Goal: Transaction & Acquisition: Purchase product/service

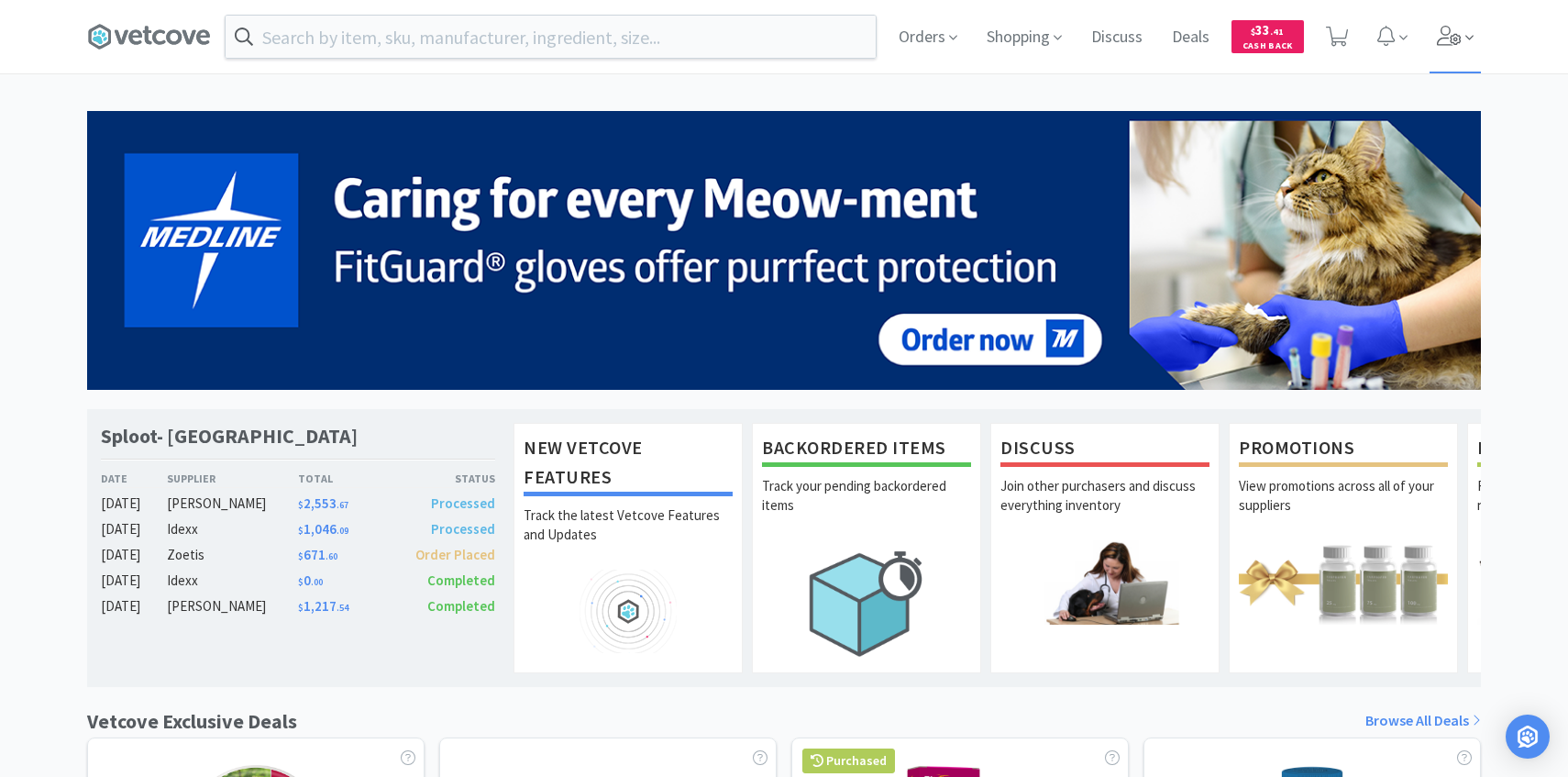
click at [1456, 42] on icon at bounding box center [1449, 35] width 25 height 20
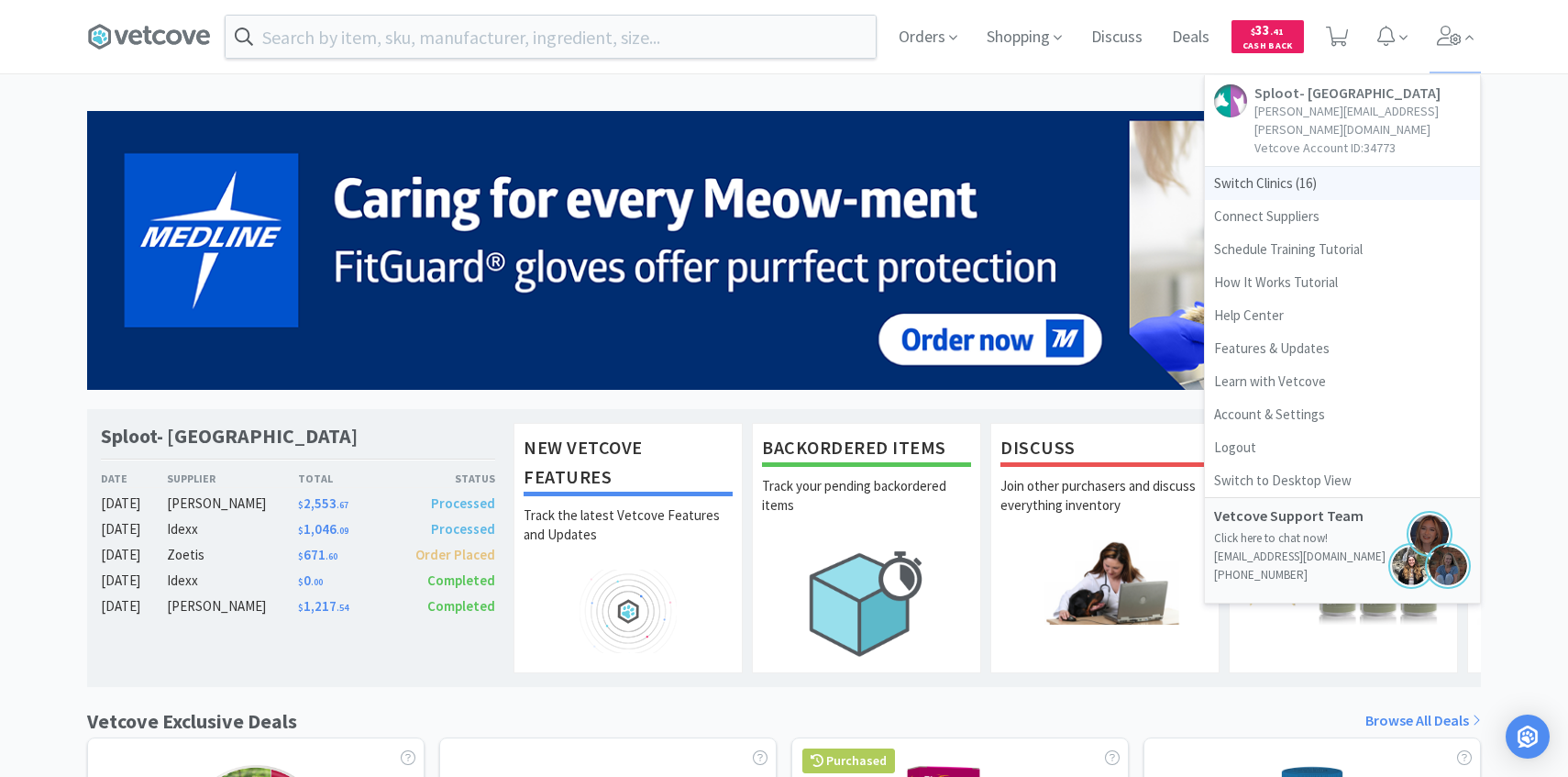
click at [1320, 171] on span "Switch Clinics ( 16 )" at bounding box center [1343, 183] width 275 height 33
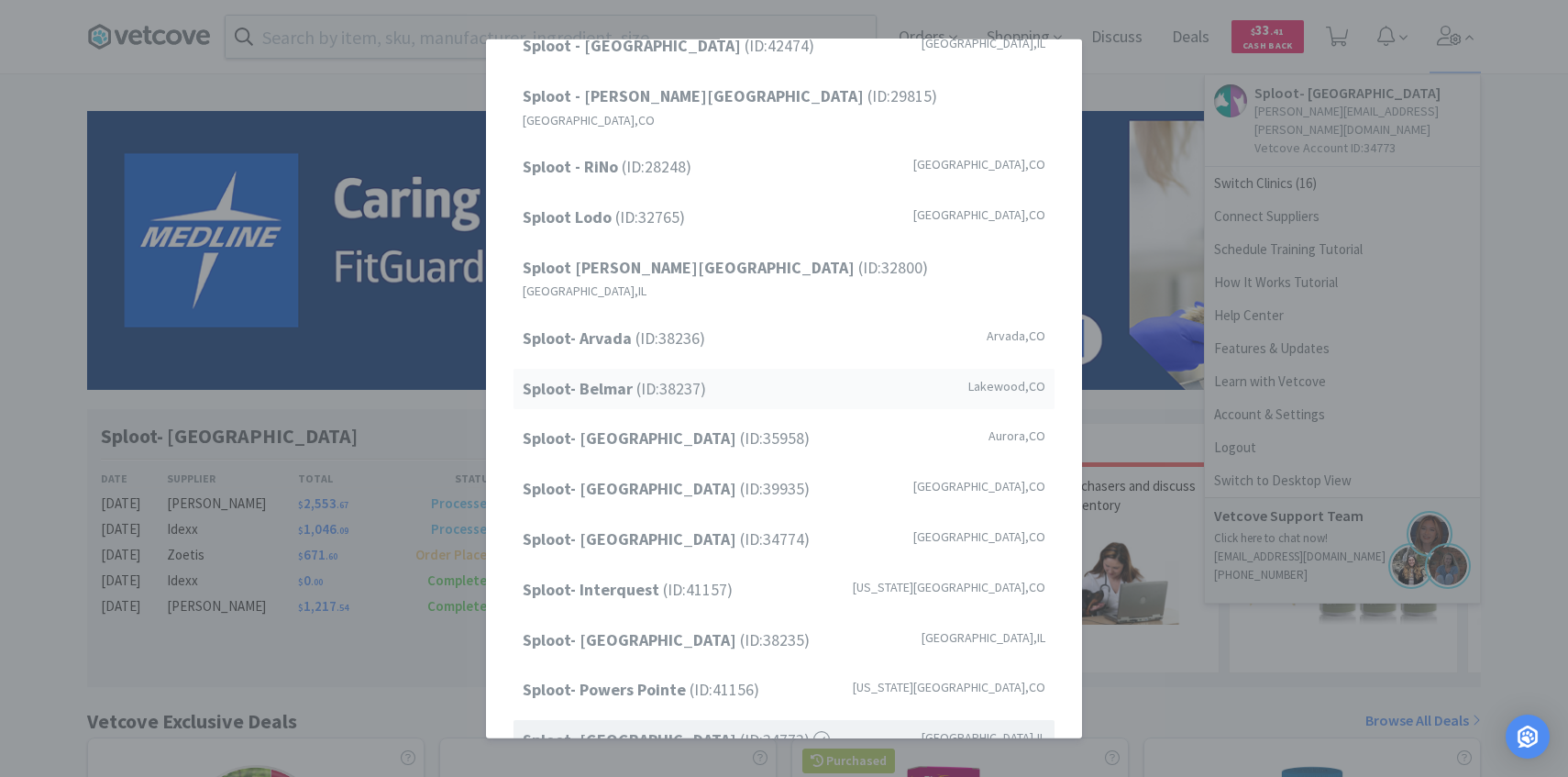
scroll to position [92, 0]
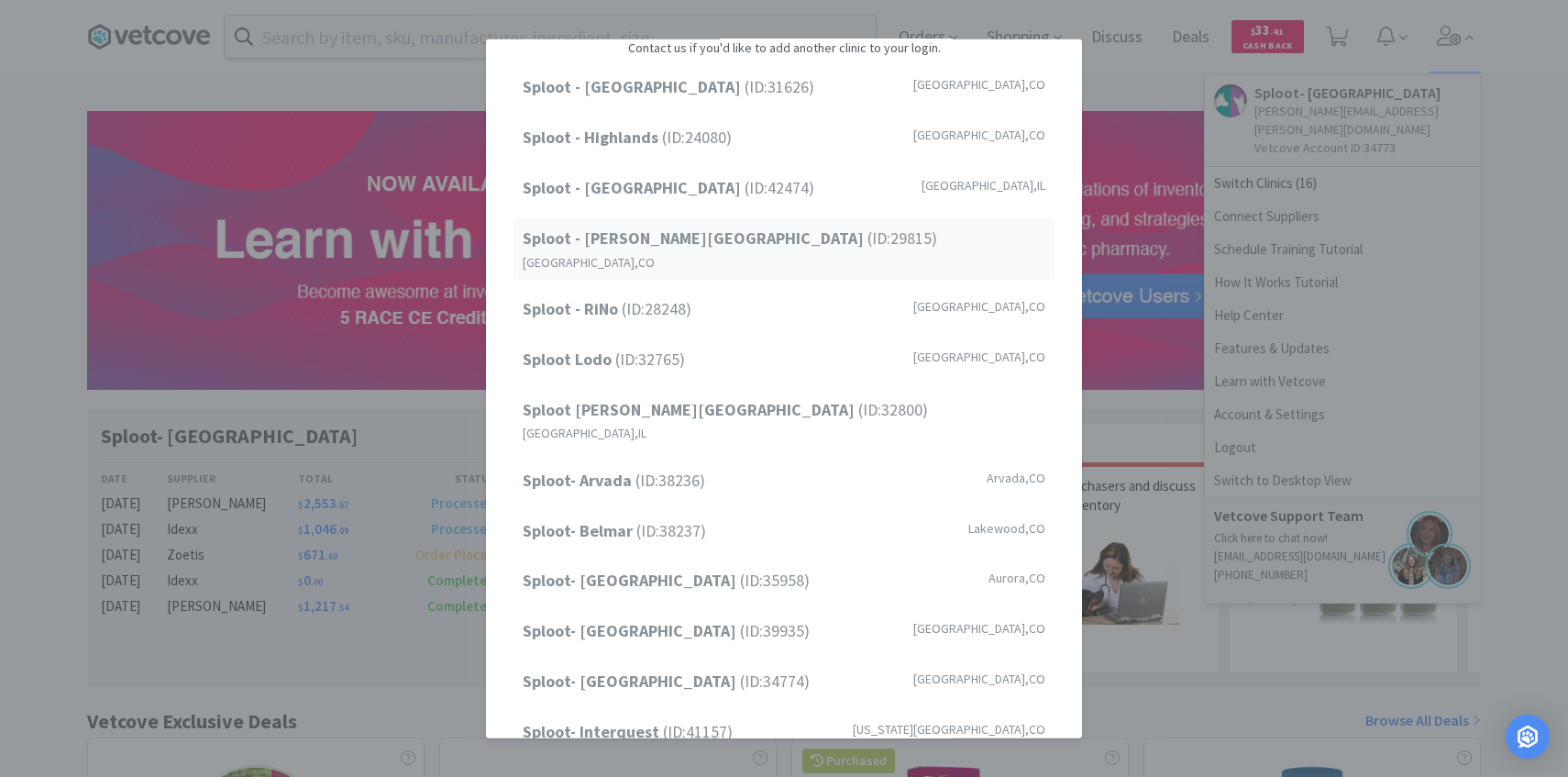
click at [814, 243] on div "Sploot - Platt Park (ID: 29815 ) Denver , CO" at bounding box center [784, 249] width 541 height 62
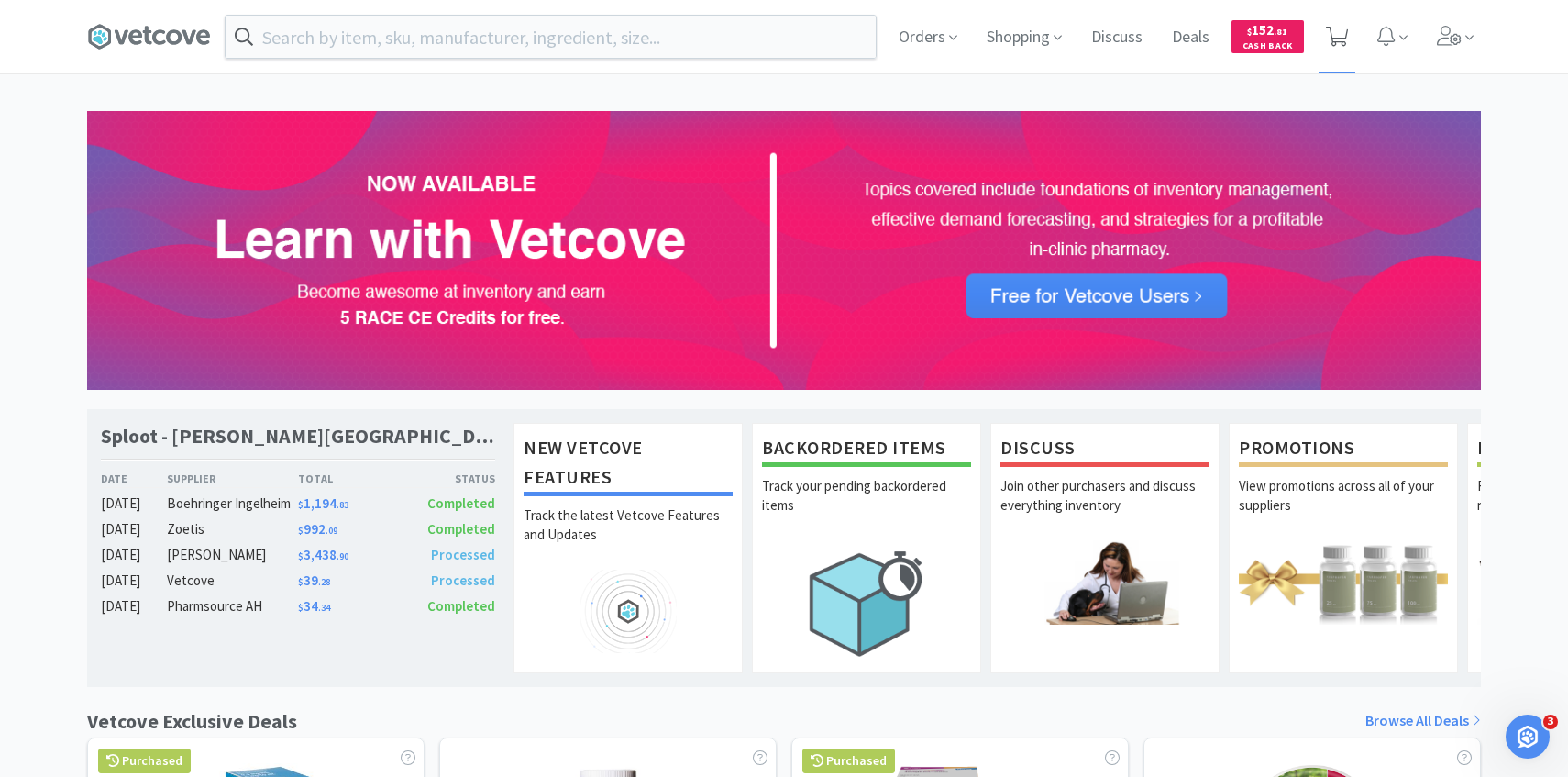
click at [1352, 39] on span at bounding box center [1338, 36] width 38 height 73
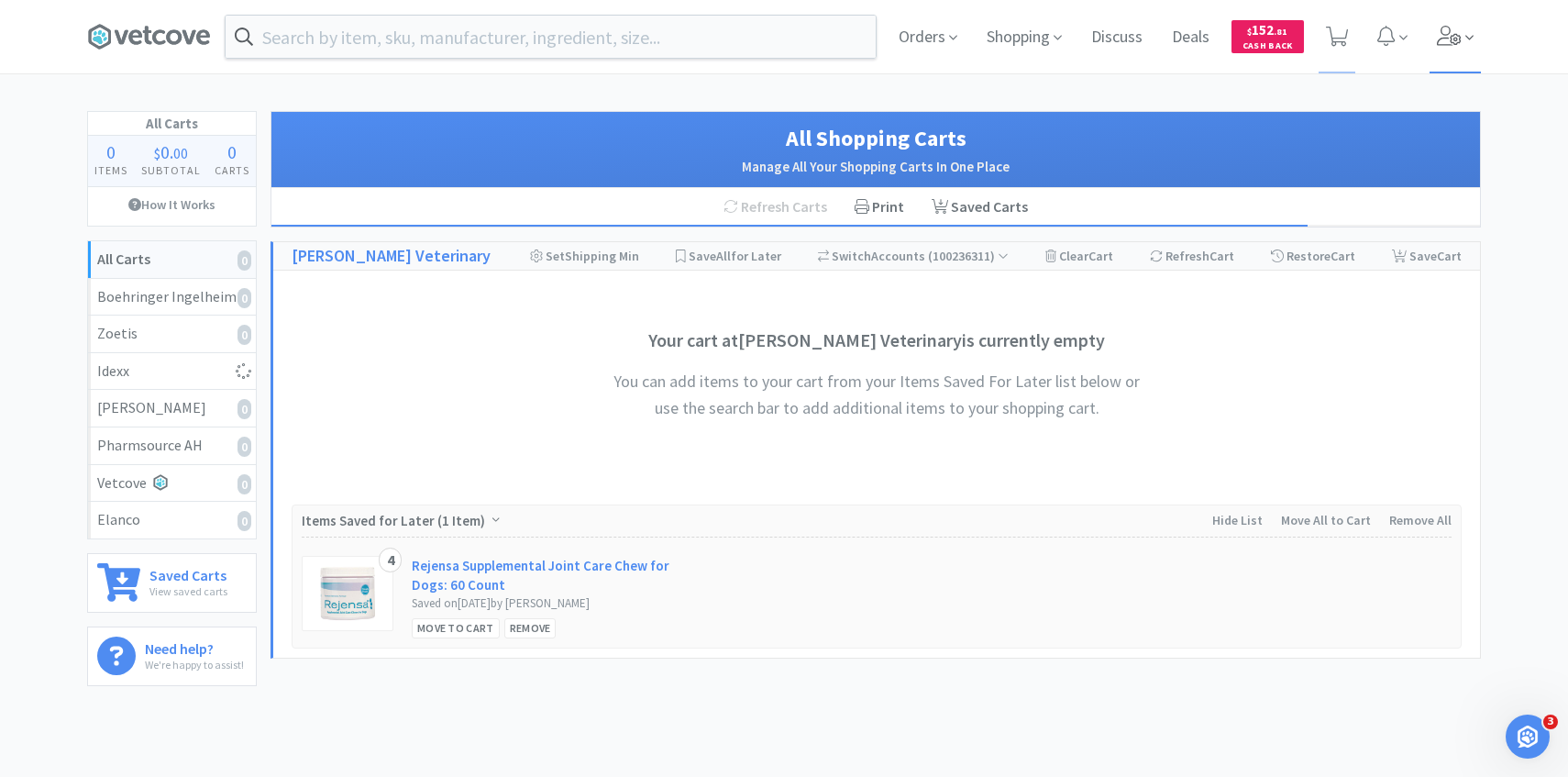
click at [1443, 41] on icon at bounding box center [1449, 35] width 26 height 20
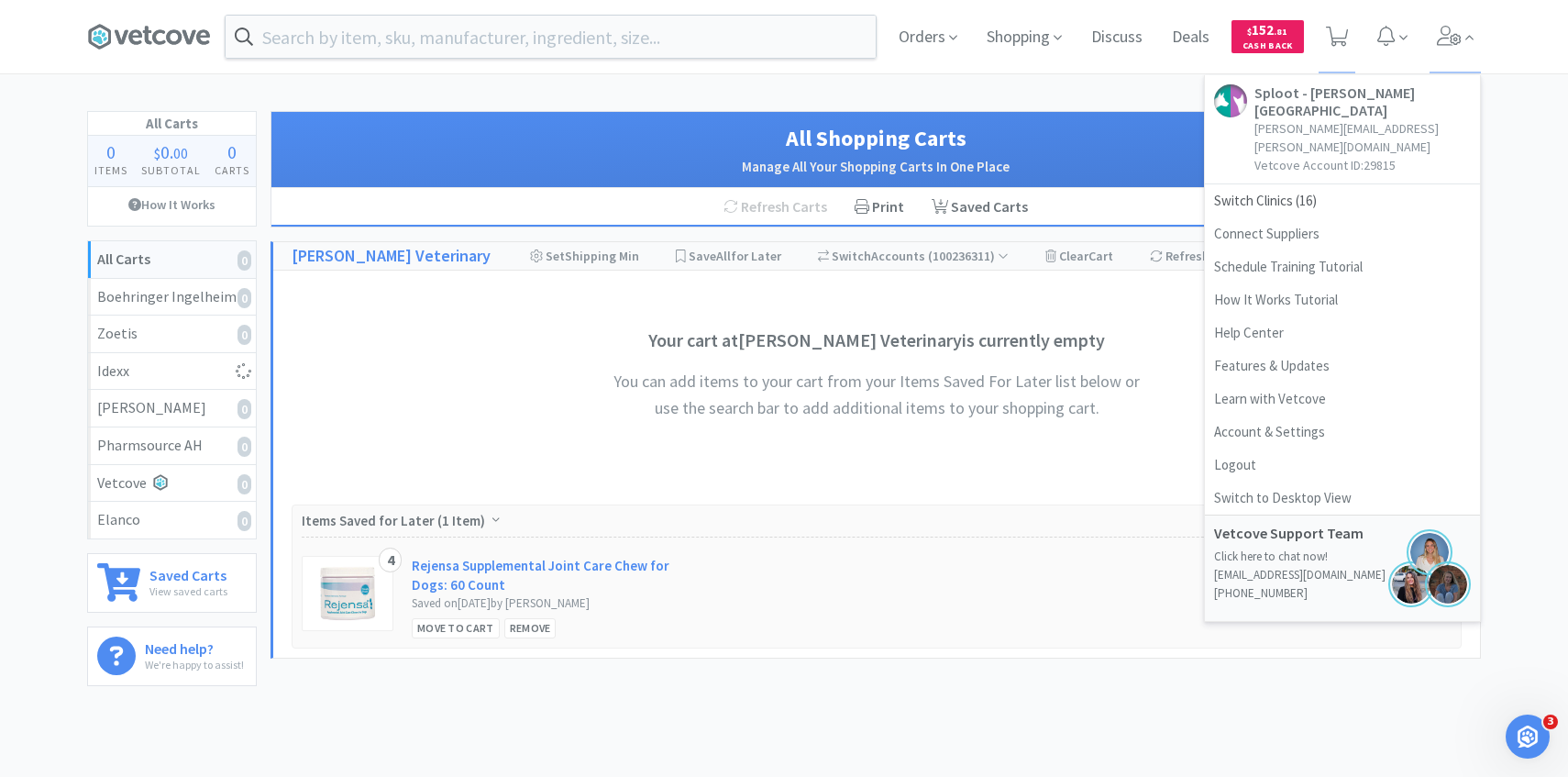
select select "2"
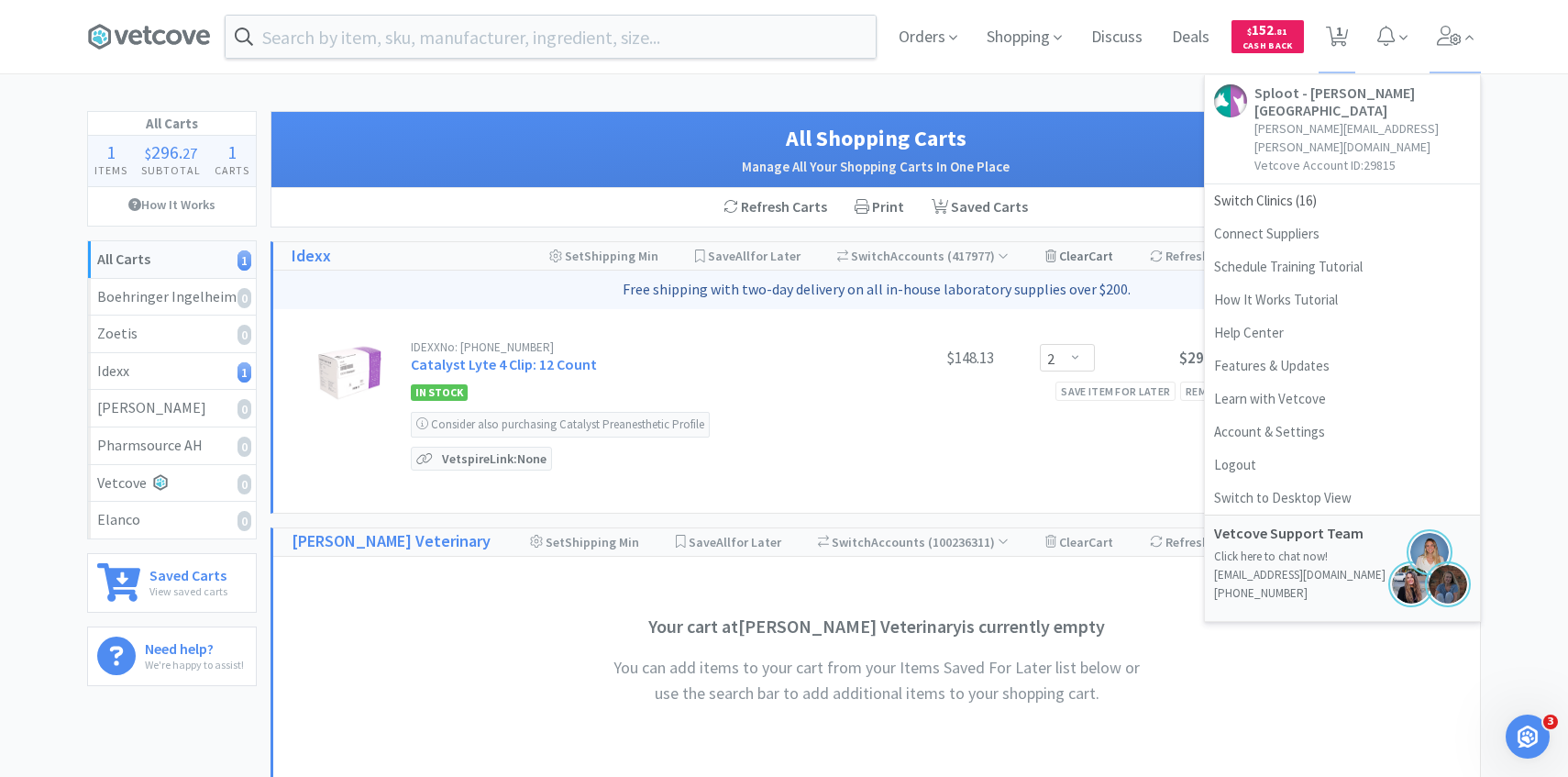
click at [1060, 257] on div "Clear Cart" at bounding box center [1079, 256] width 67 height 28
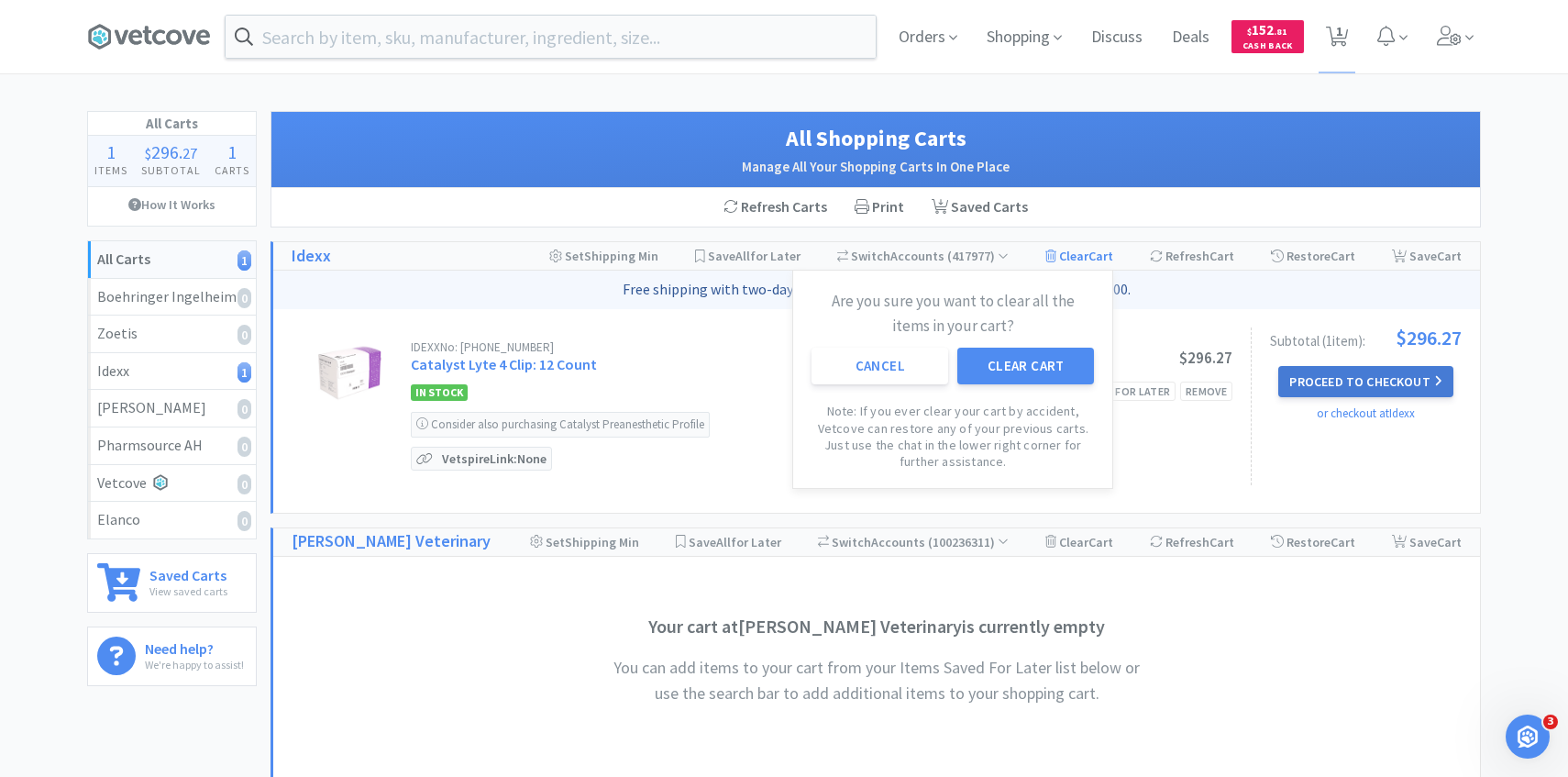
click at [1406, 388] on button "Proceed to Checkout" at bounding box center [1365, 381] width 174 height 31
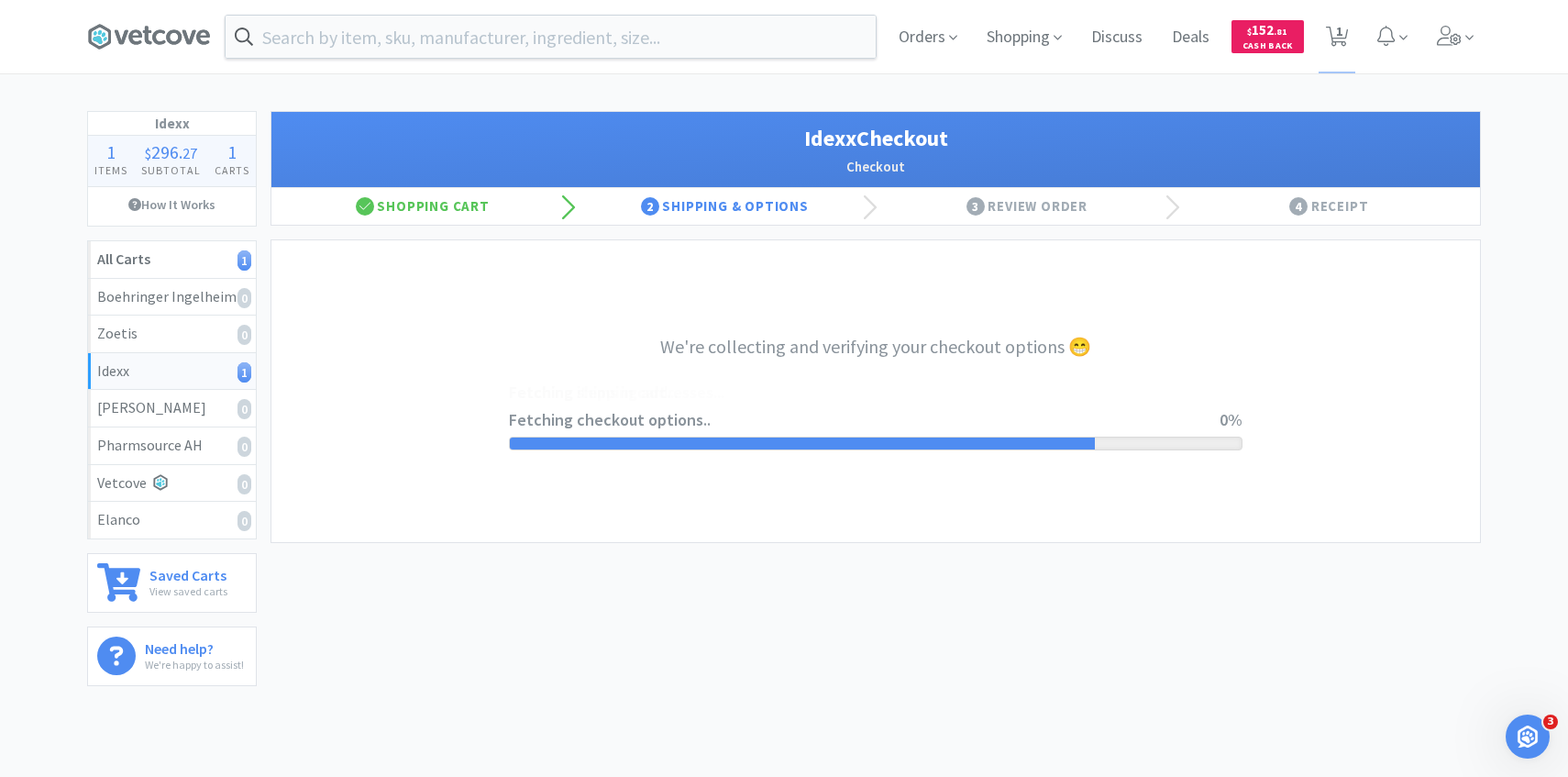
select select "904"
select select "003"
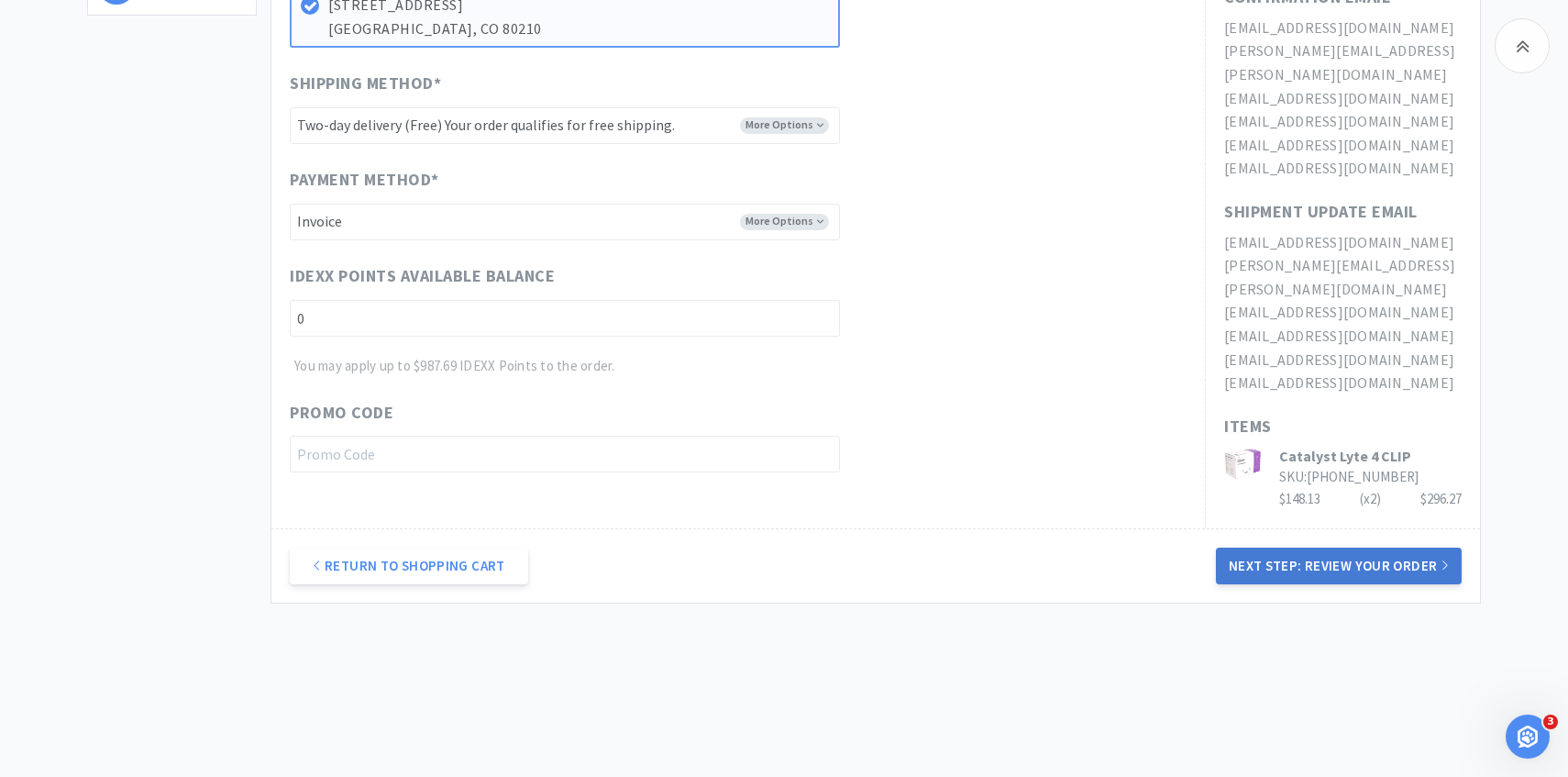
click at [1329, 549] on button "Next Step: Review Your Order" at bounding box center [1338, 565] width 246 height 37
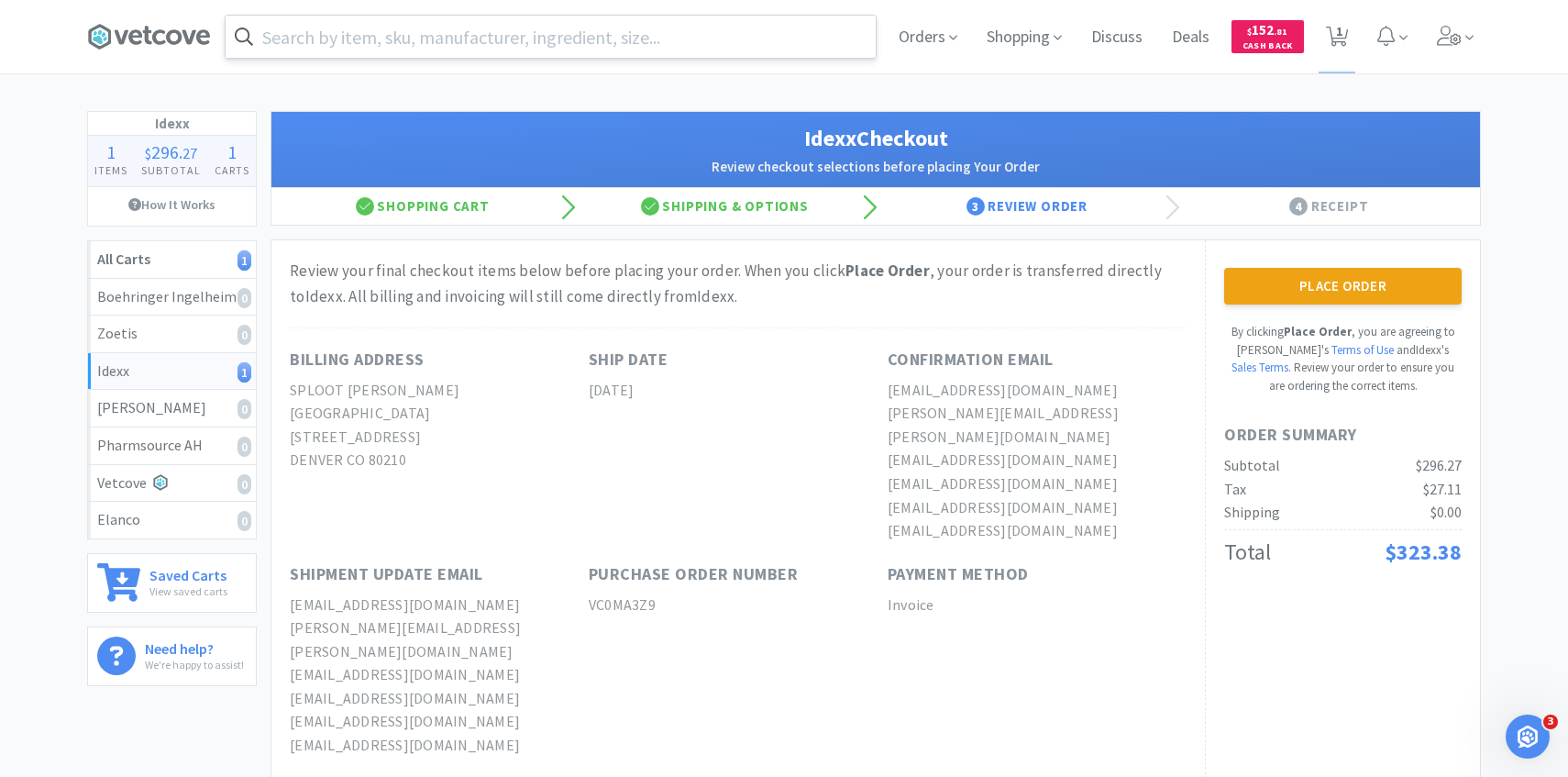
click at [768, 44] on input "text" at bounding box center [551, 36] width 651 height 42
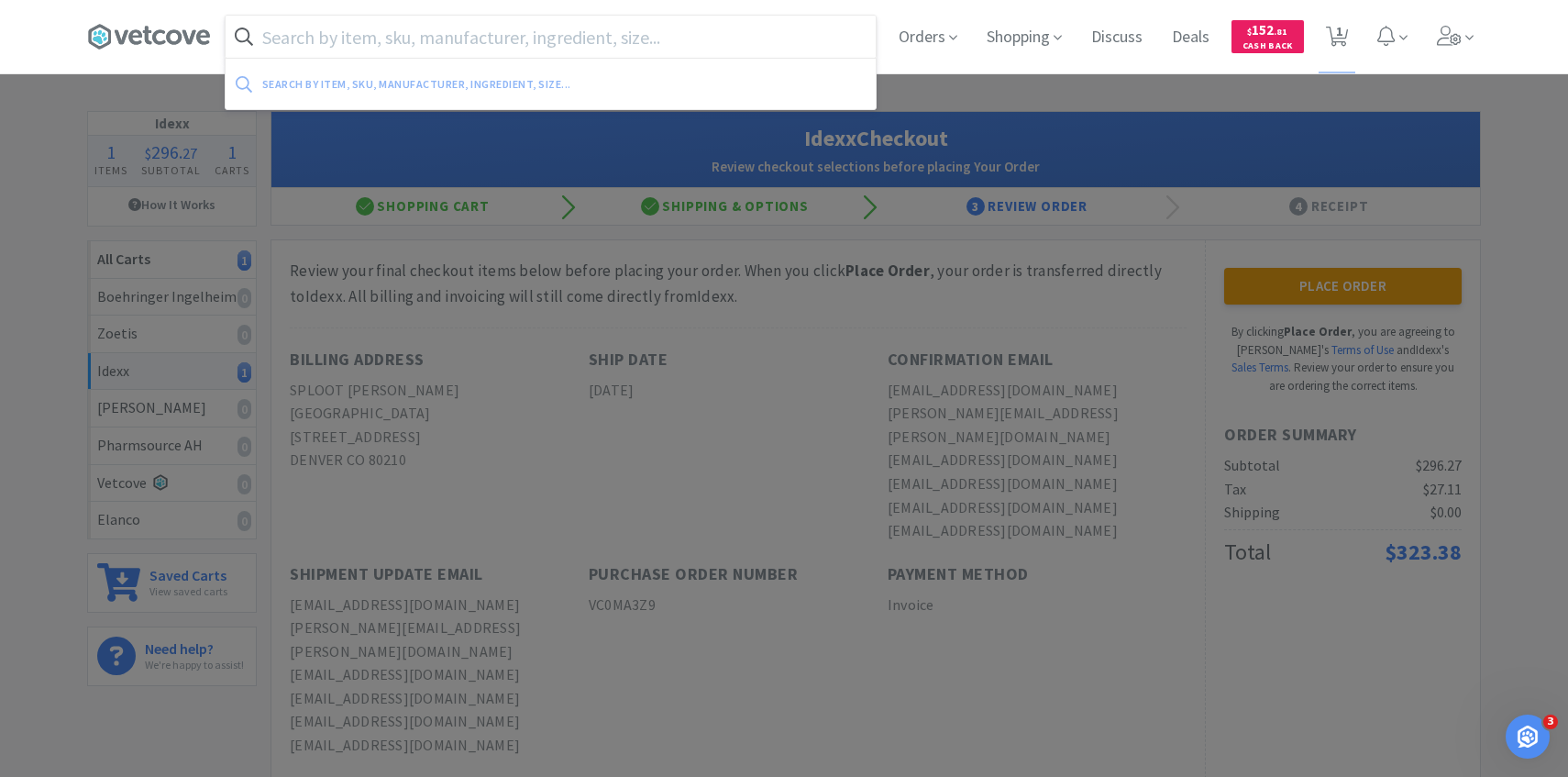
click at [1409, 330] on div at bounding box center [784, 388] width 1568 height 777
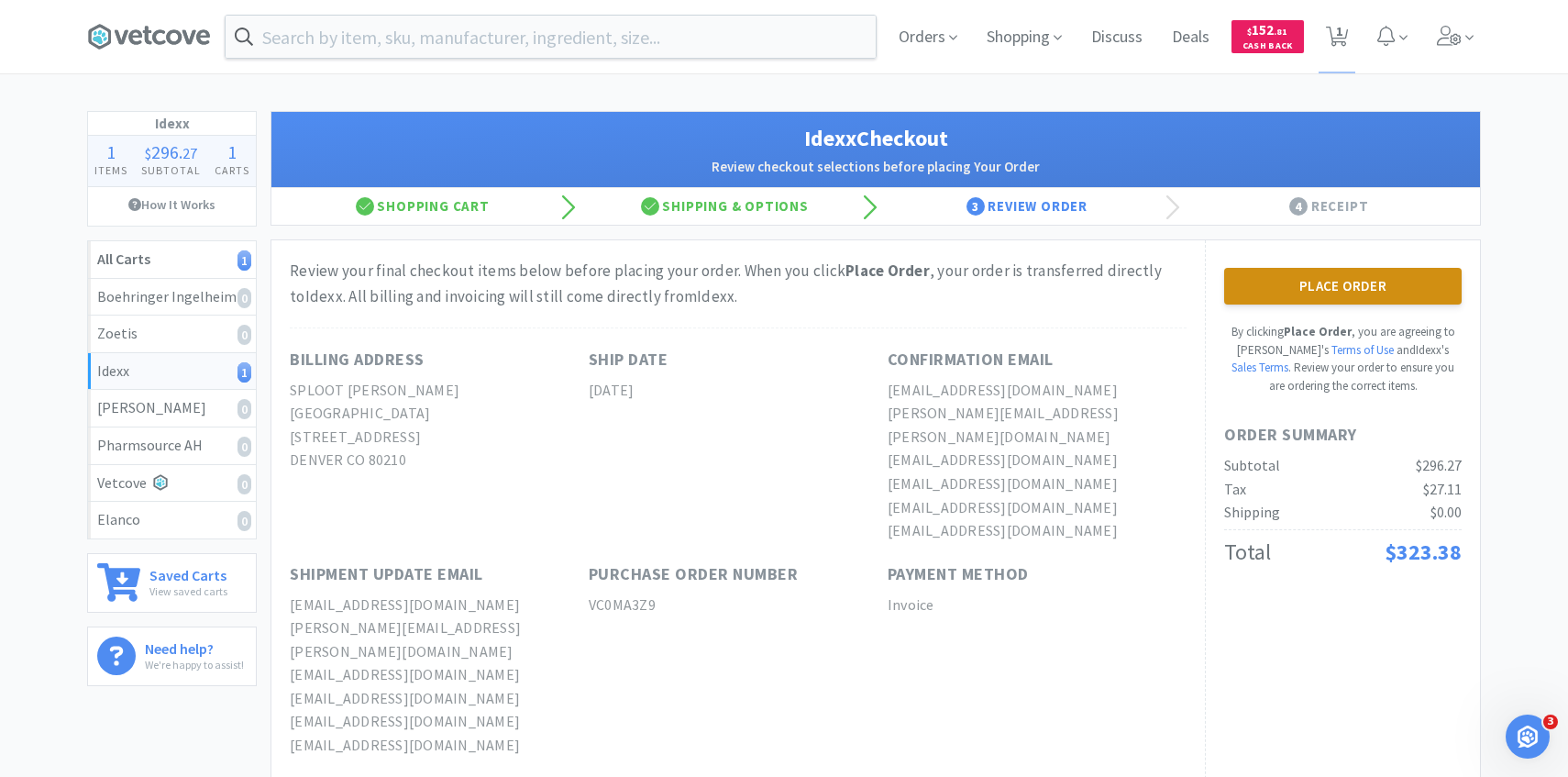
click at [1375, 279] on button "Place Order" at bounding box center [1343, 286] width 237 height 37
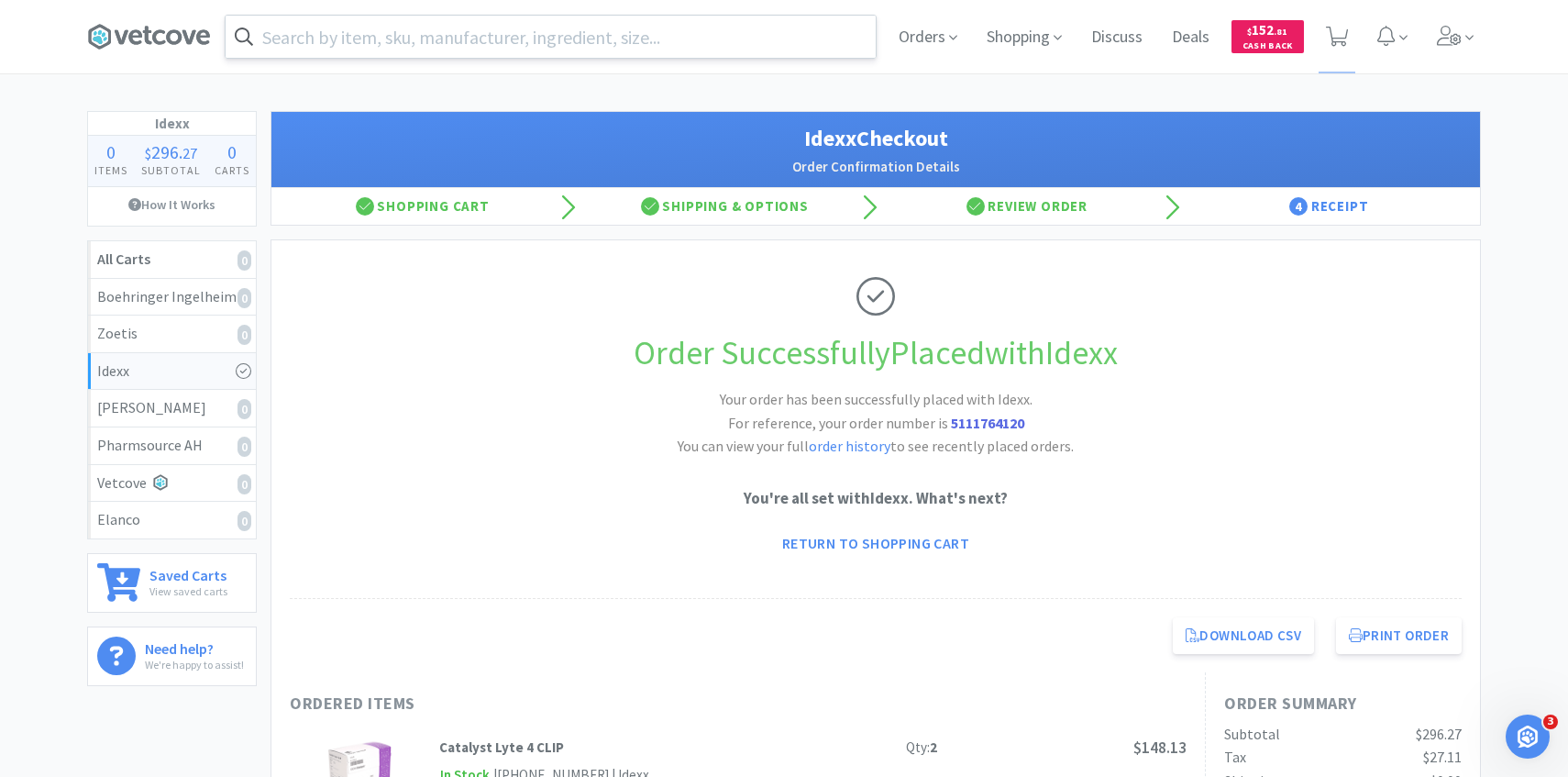
click at [768, 34] on input "text" at bounding box center [551, 36] width 651 height 42
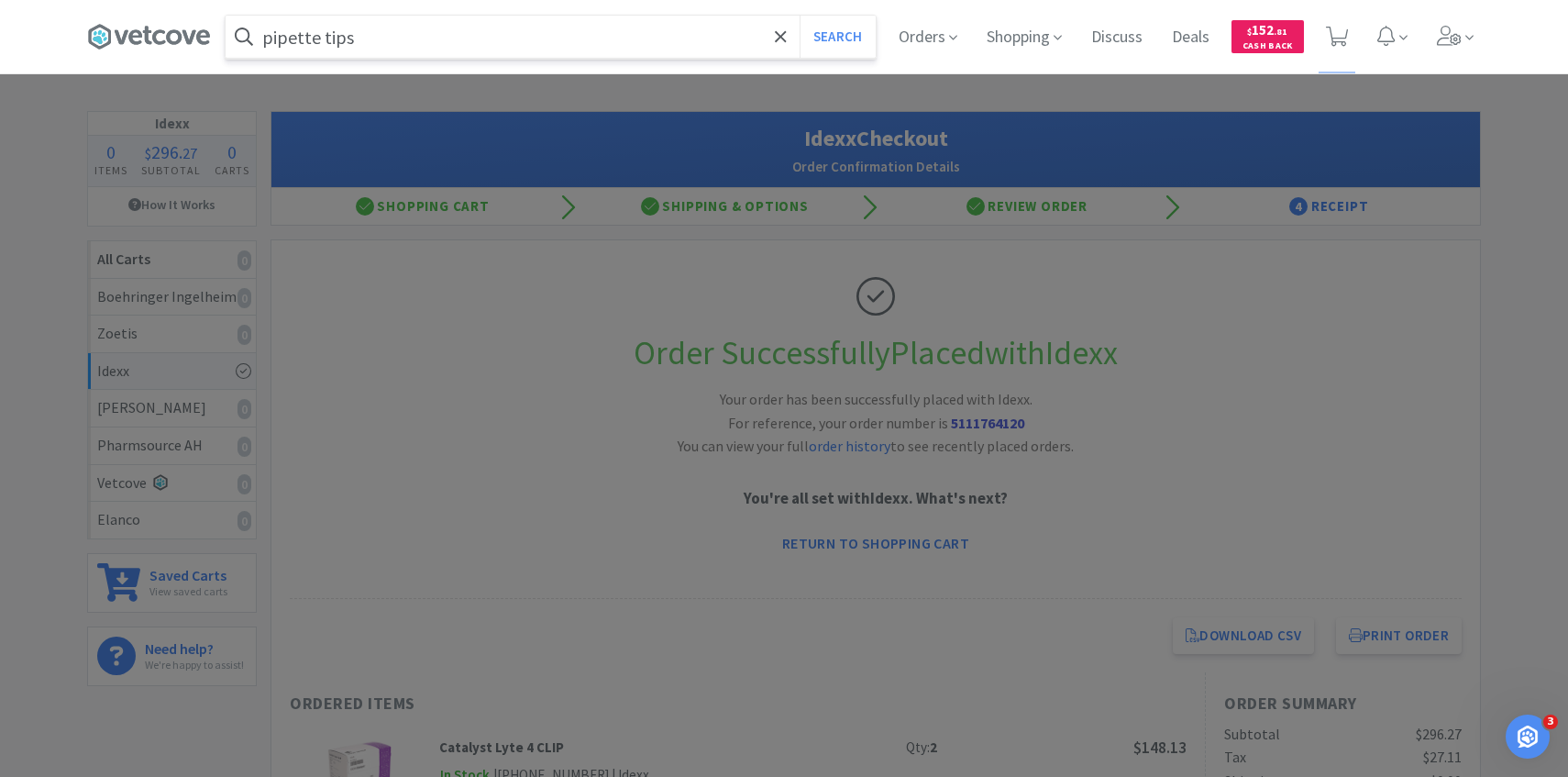
type input "pipette tips"
click at [800, 15] on button "Search" at bounding box center [838, 36] width 76 height 42
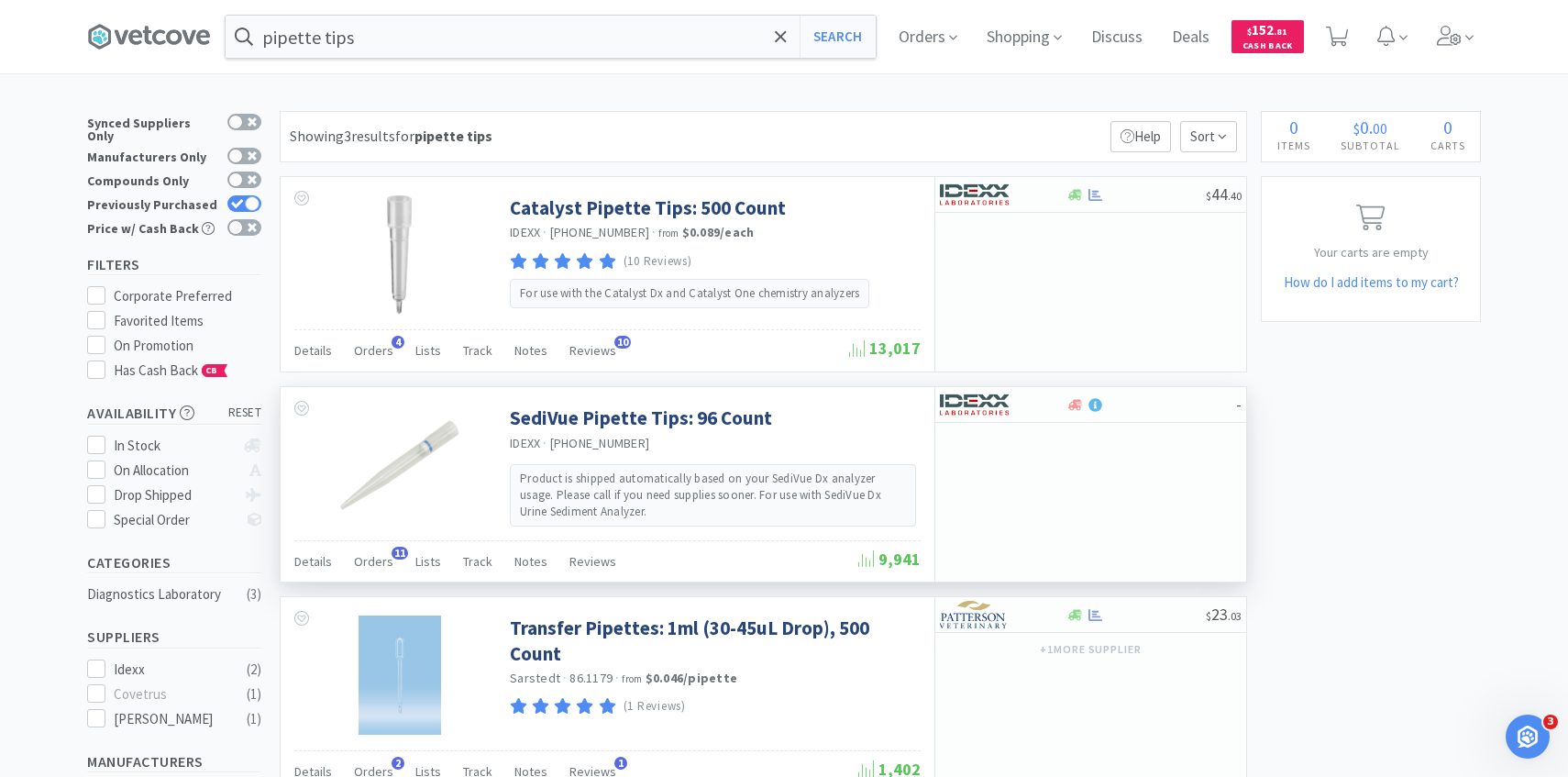
click at [991, 431] on div "-" at bounding box center [1090, 483] width 312 height 195
click at [991, 416] on img at bounding box center [974, 404] width 68 height 28
click at [1462, 38] on span at bounding box center [1455, 36] width 52 height 73
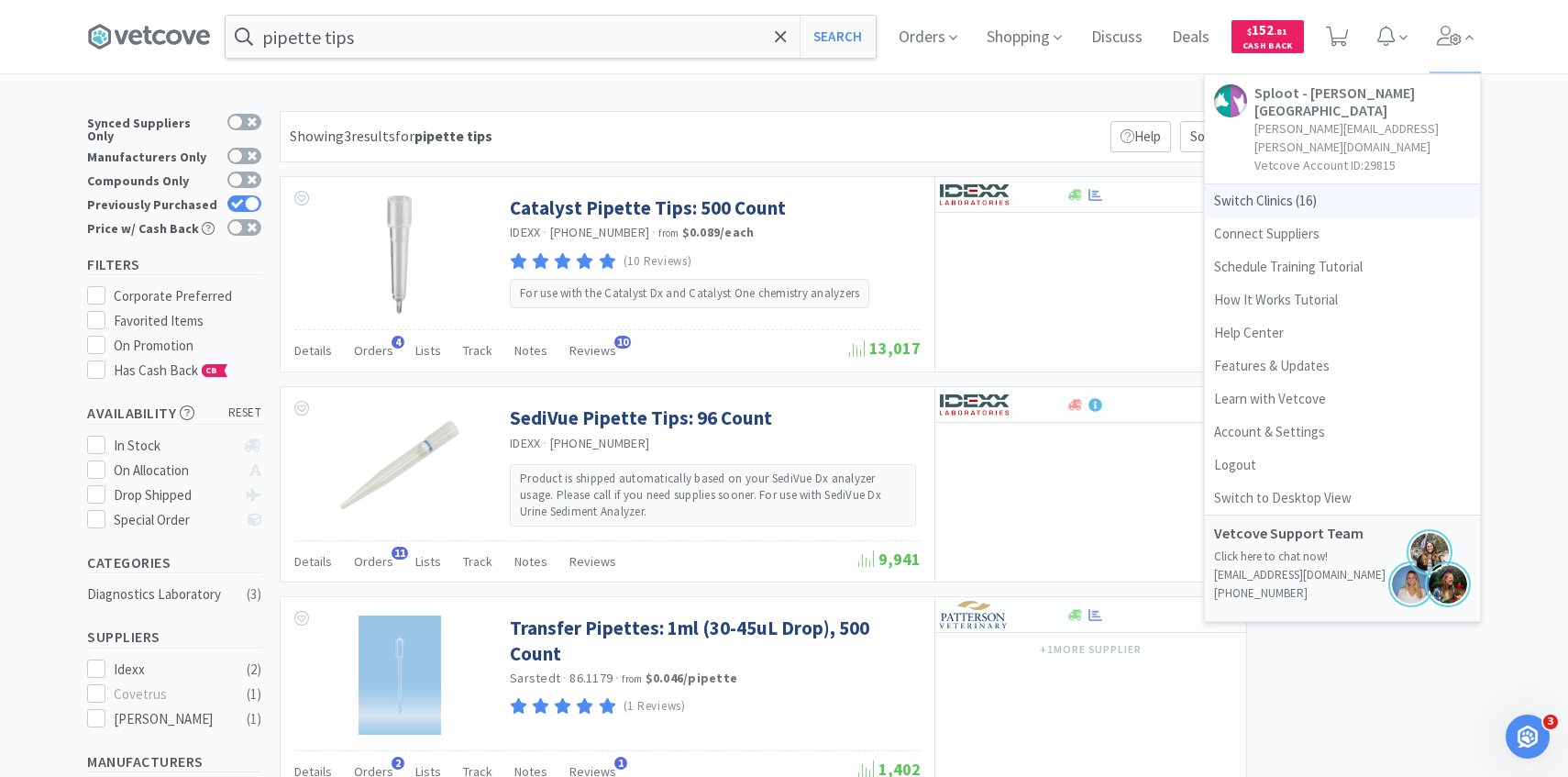
click at [1362, 184] on span "Switch Clinics ( 16 )" at bounding box center [1343, 200] width 275 height 33
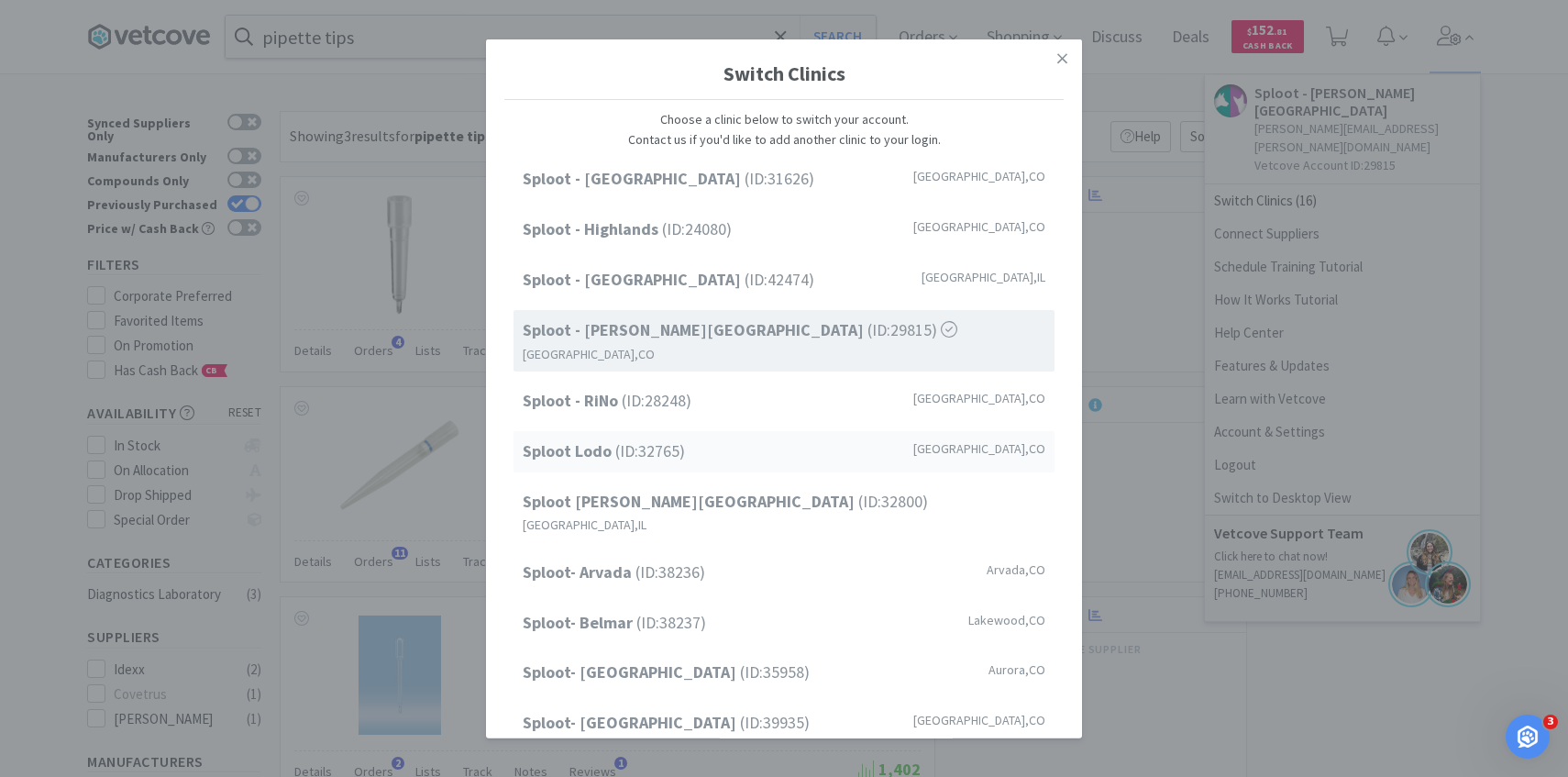
scroll to position [234, 0]
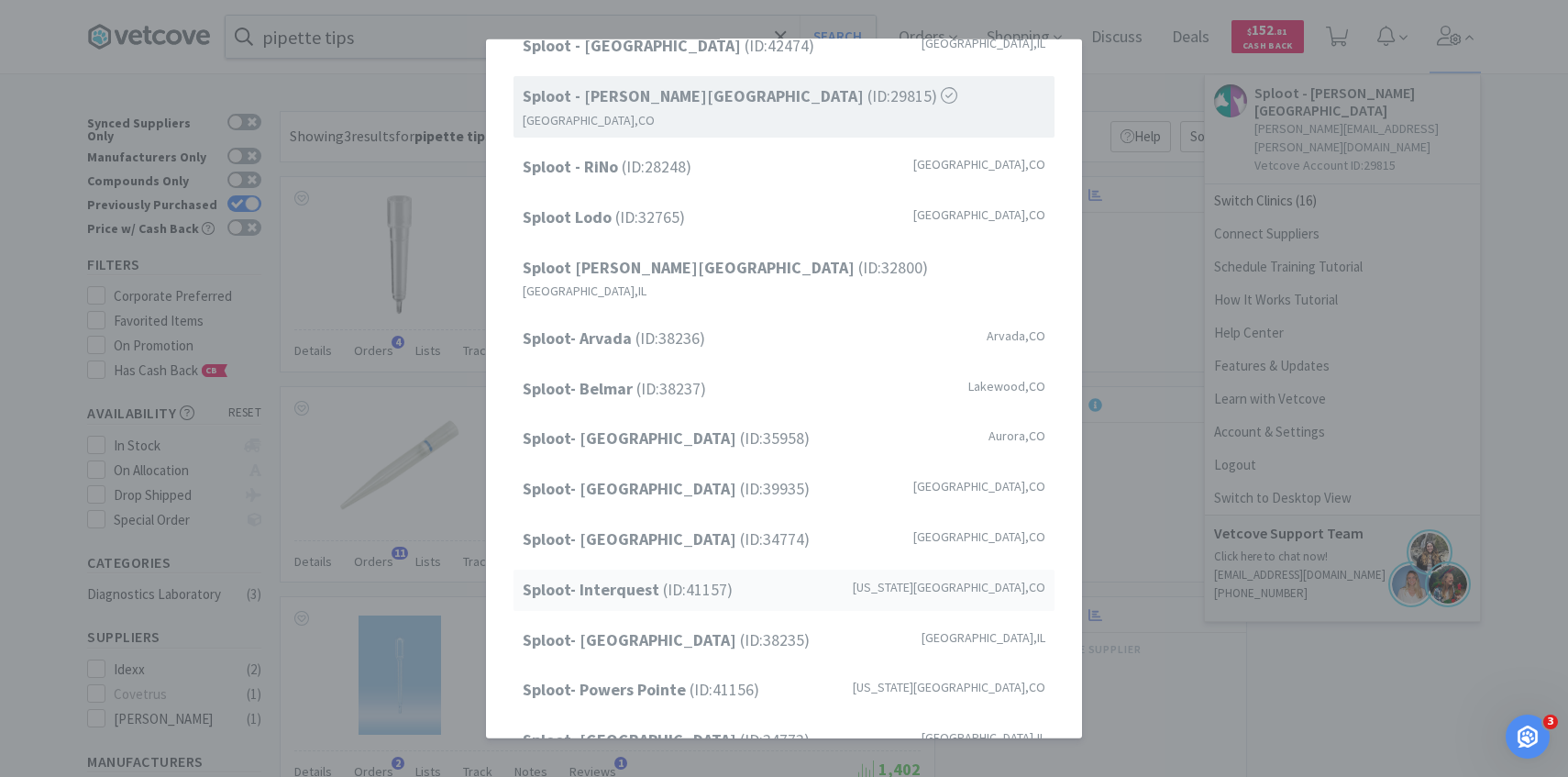
click at [704, 577] on span "Sploot- Interquest (ID: 41157 )" at bounding box center [627, 590] width 210 height 27
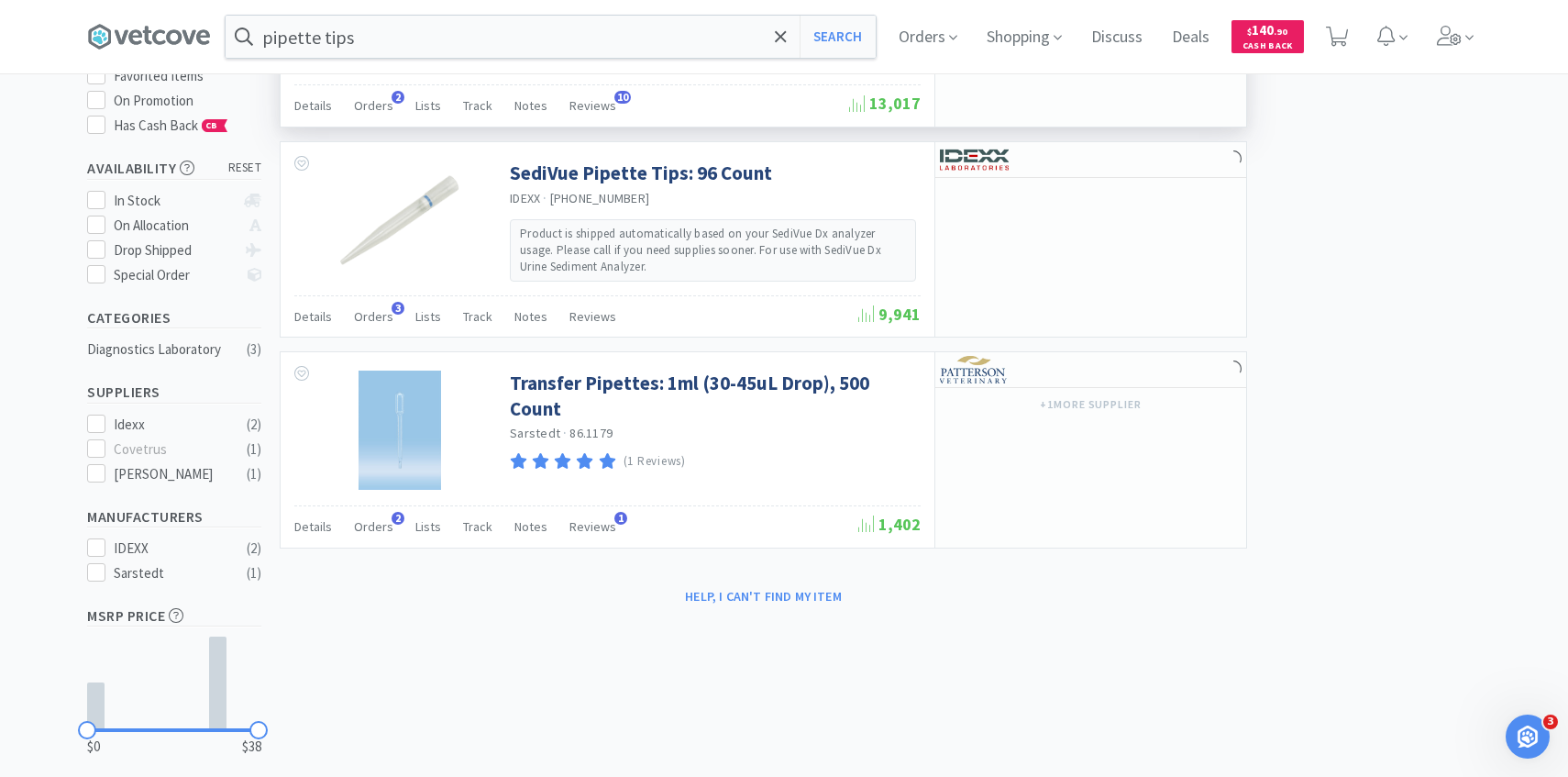
scroll to position [200, 0]
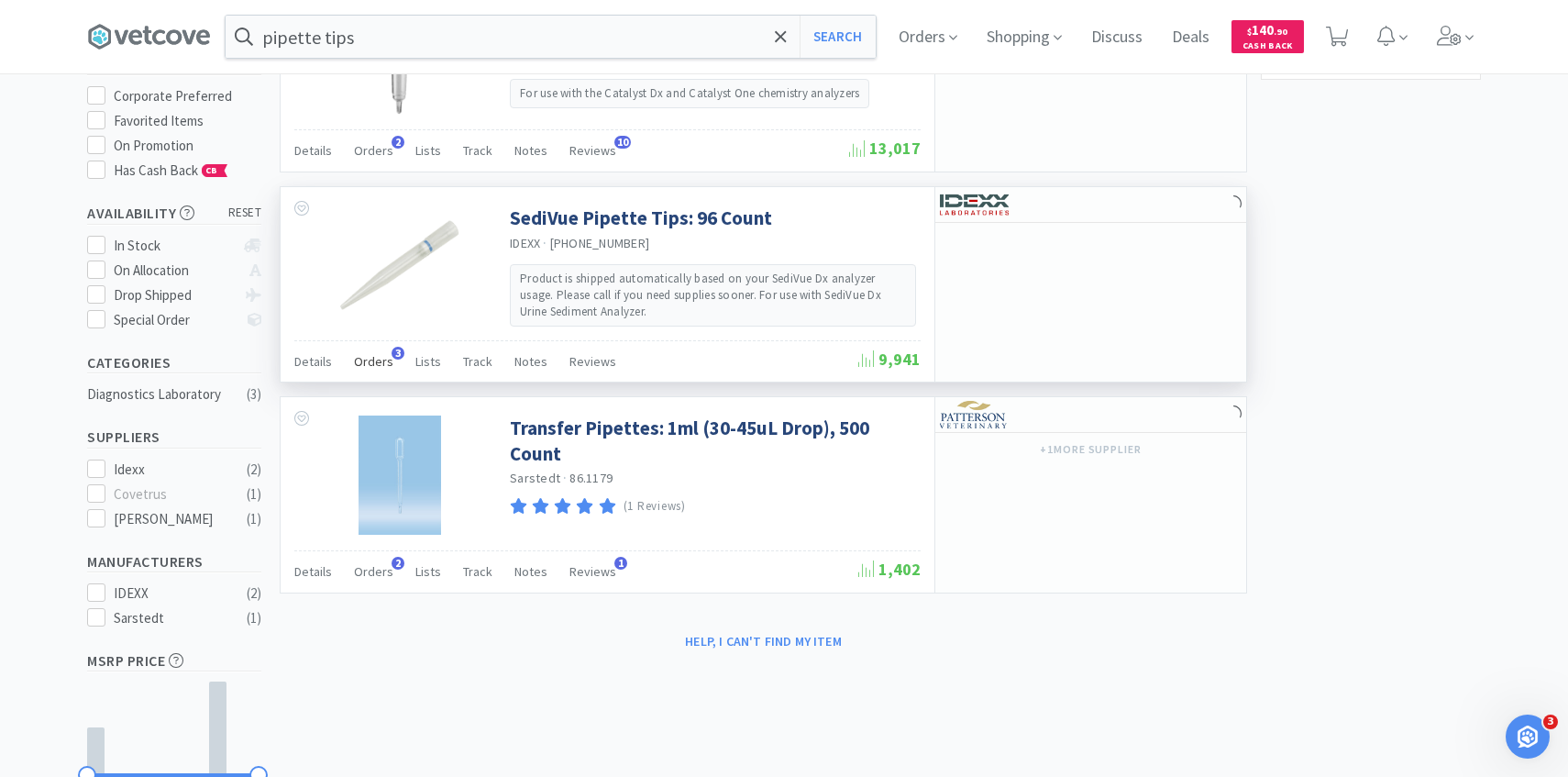
click at [381, 362] on span "Orders" at bounding box center [374, 361] width 40 height 16
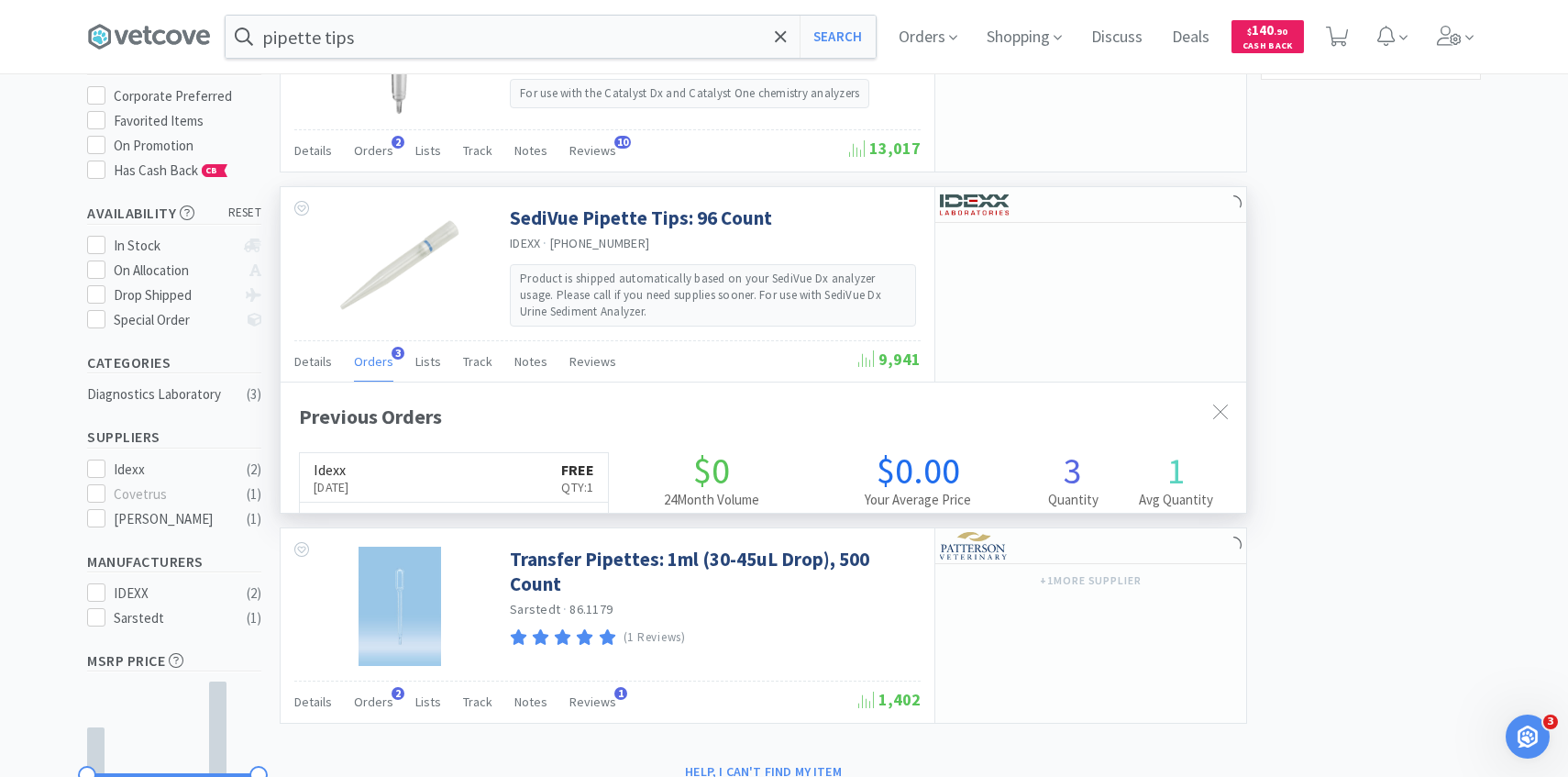
scroll to position [475, 966]
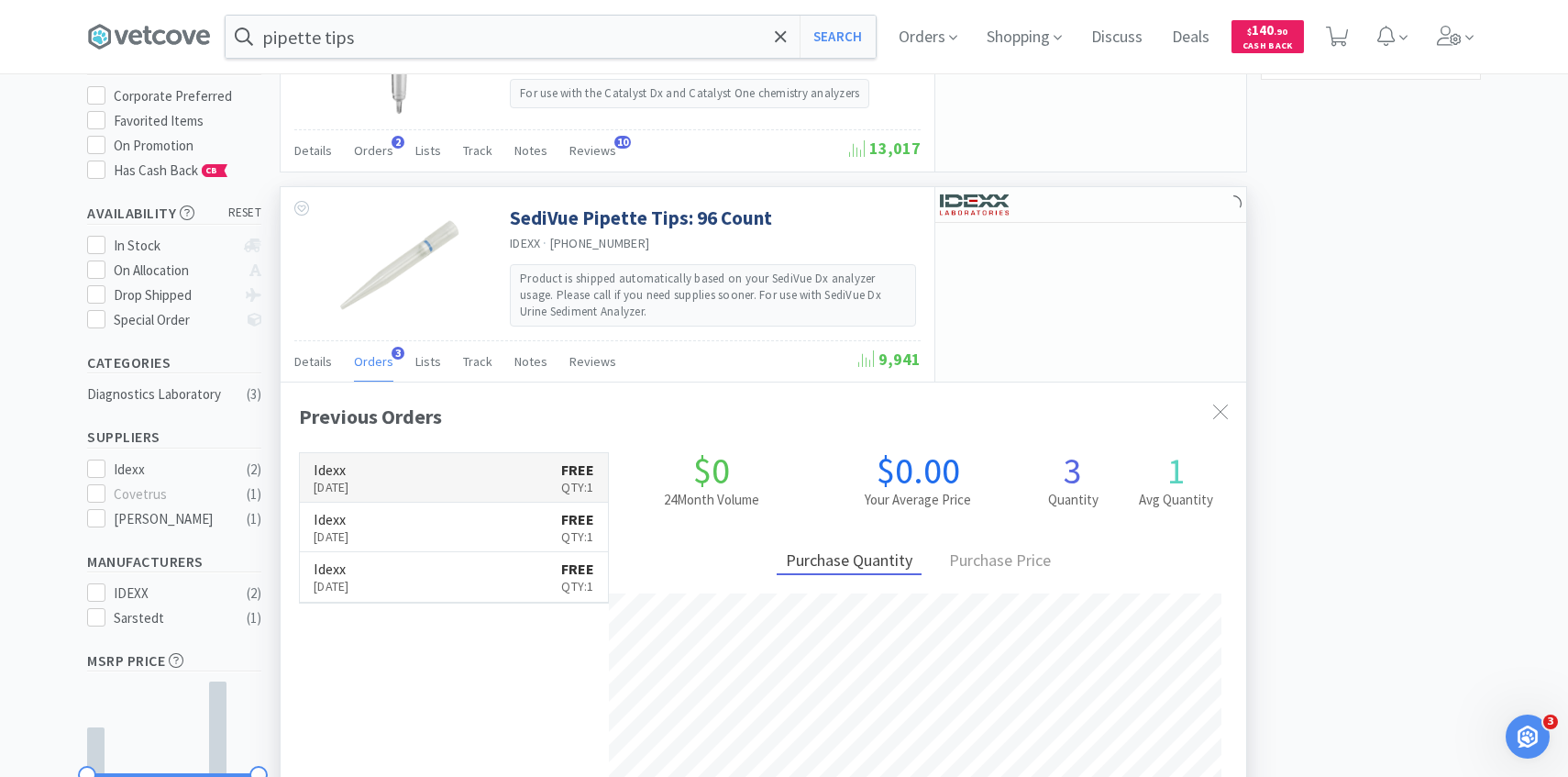
click at [494, 478] on link "Idexx [DATE] FREE Qty: 1" at bounding box center [454, 478] width 308 height 49
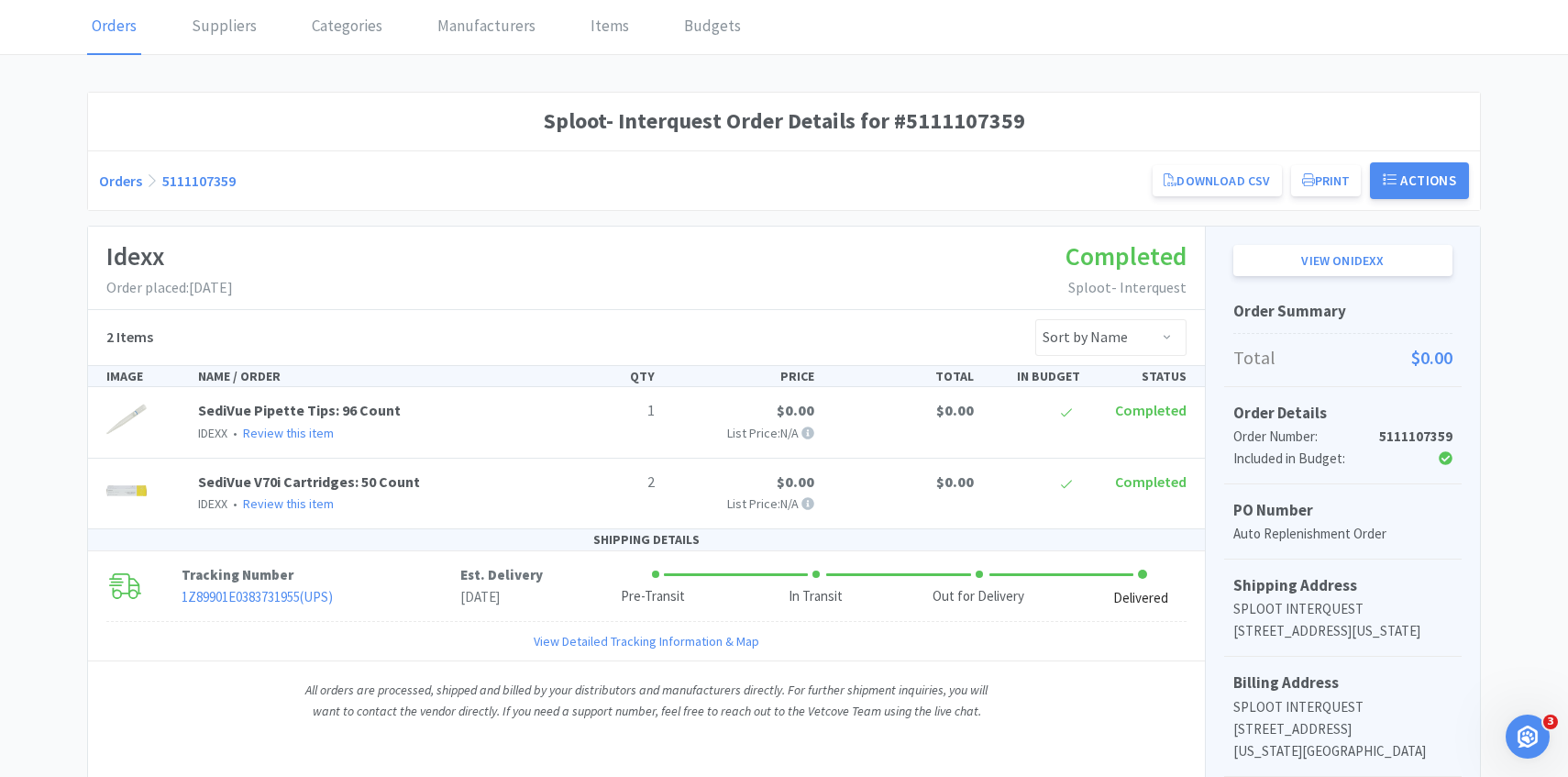
scroll to position [81, 0]
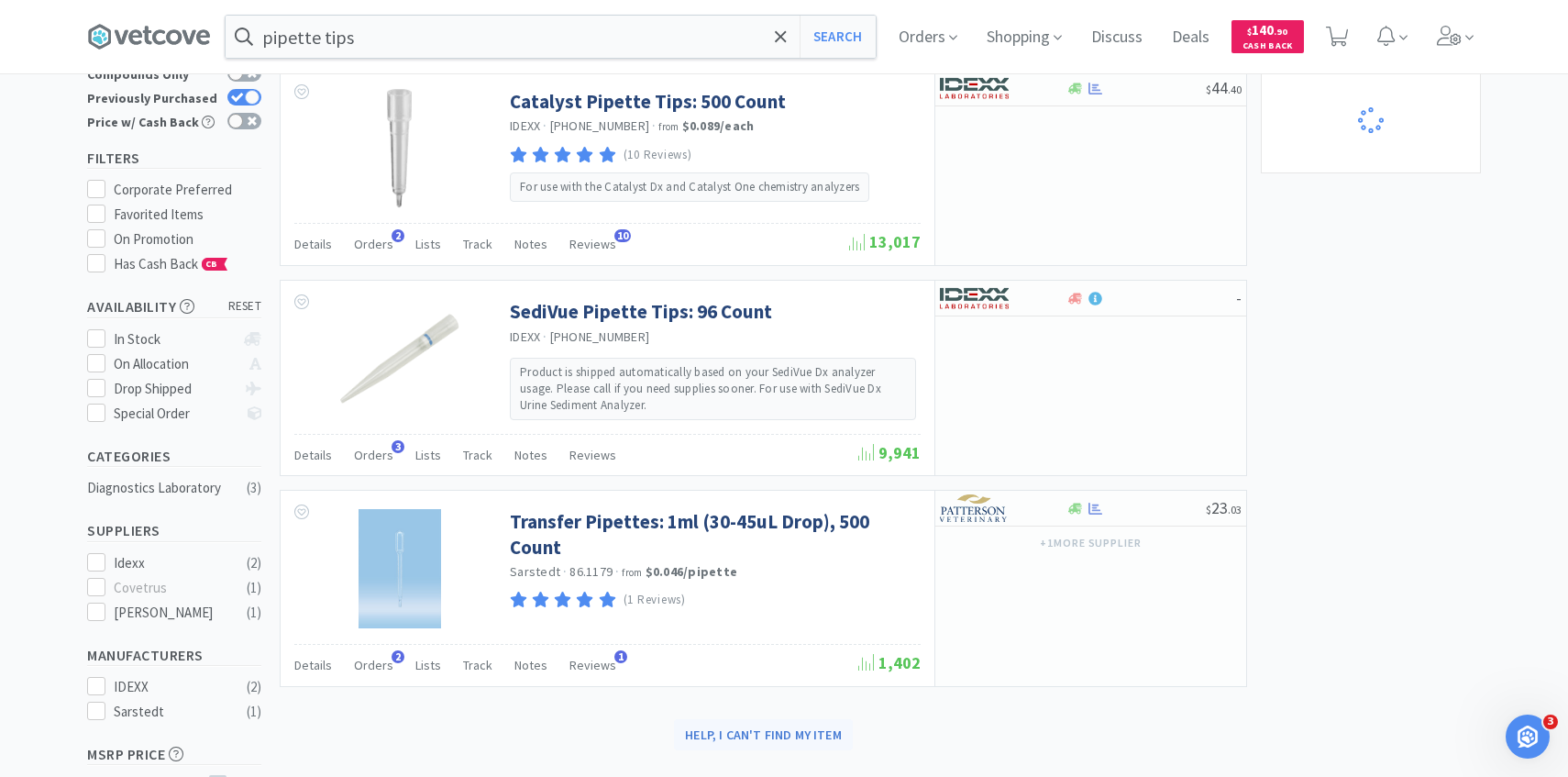
scroll to position [100, 0]
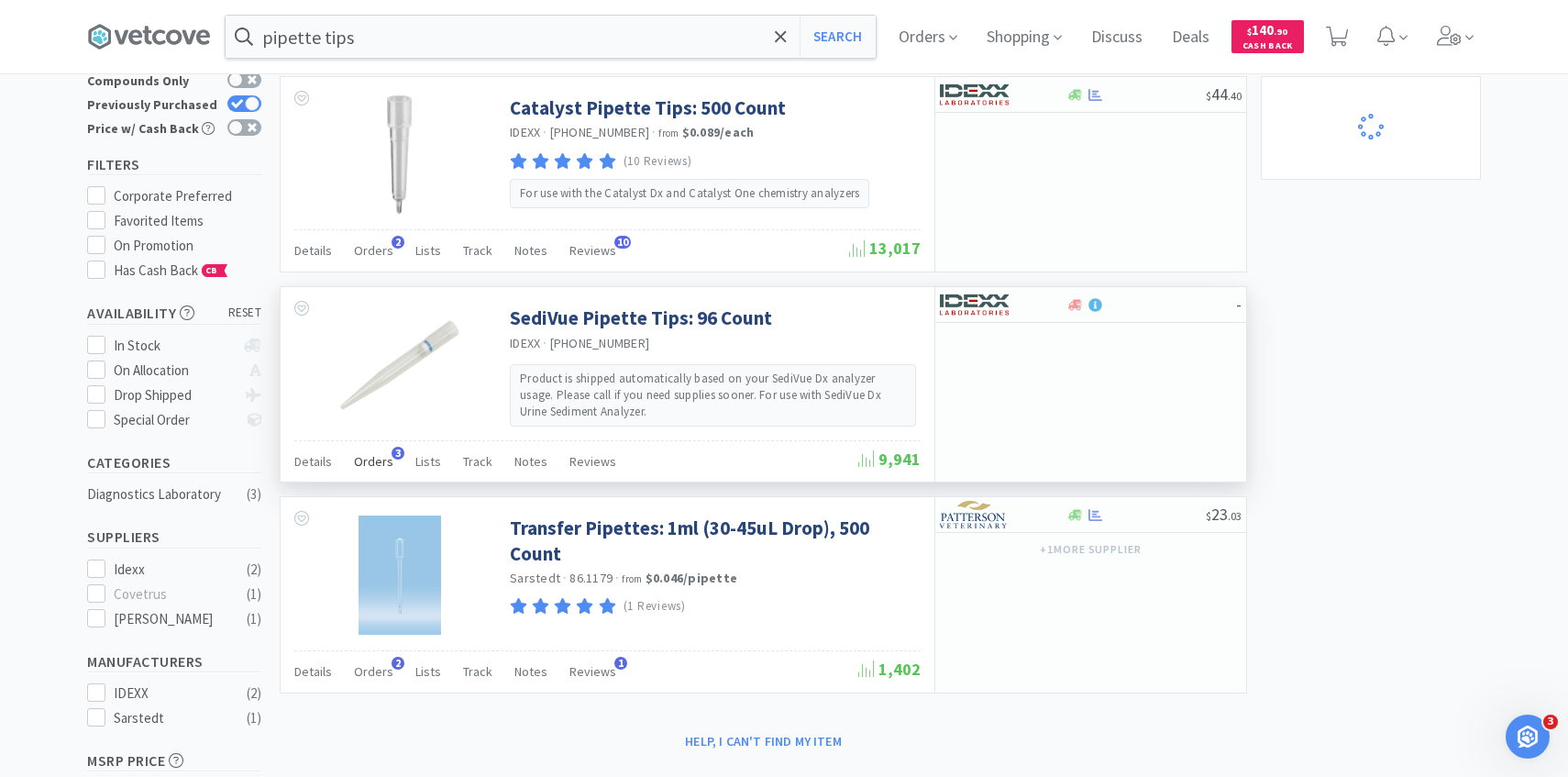
click at [370, 453] on span "Orders" at bounding box center [374, 461] width 40 height 16
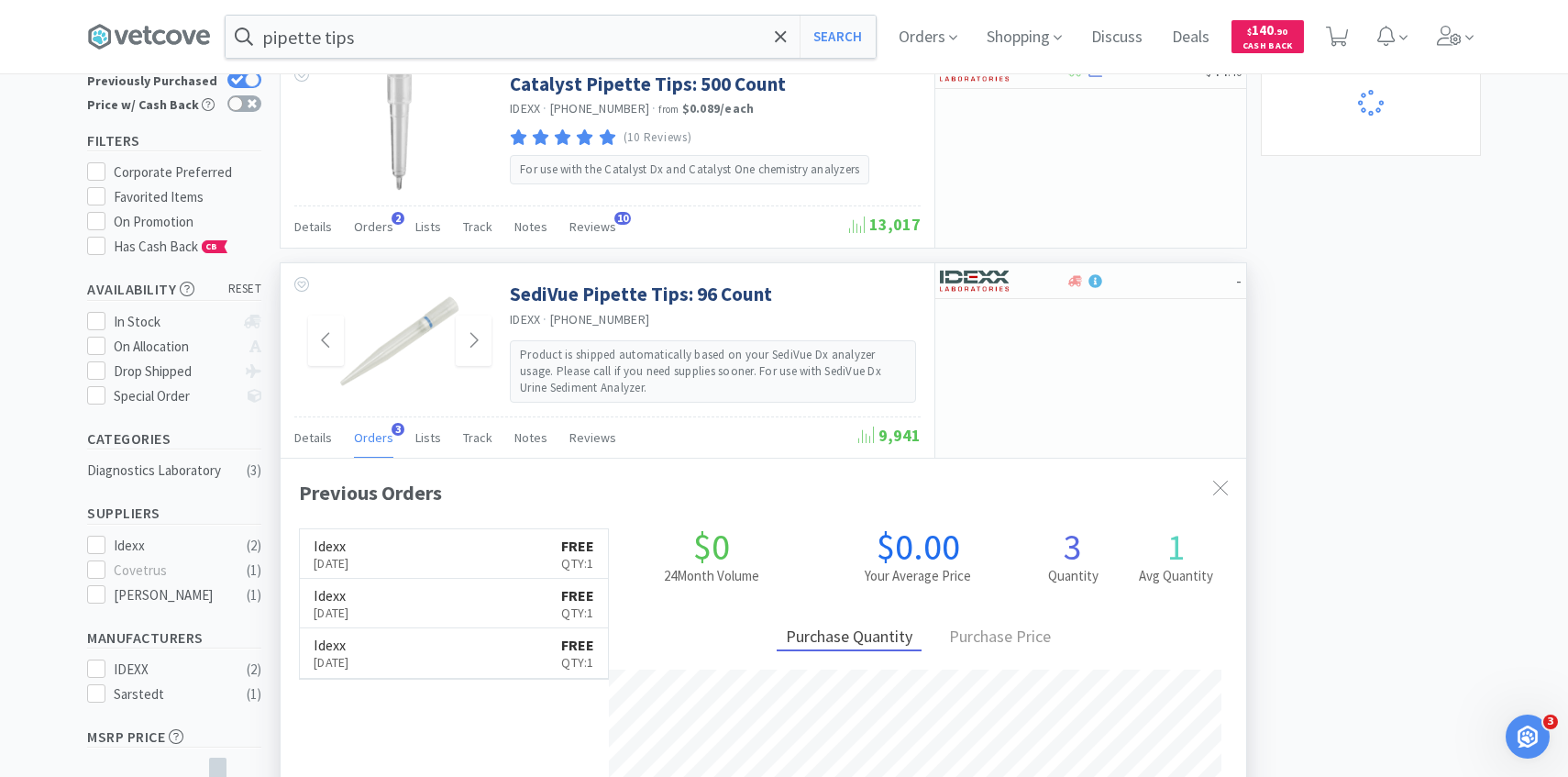
scroll to position [125, 0]
click at [462, 554] on link "Idexx [DATE] FREE Qty: 1" at bounding box center [454, 552] width 308 height 49
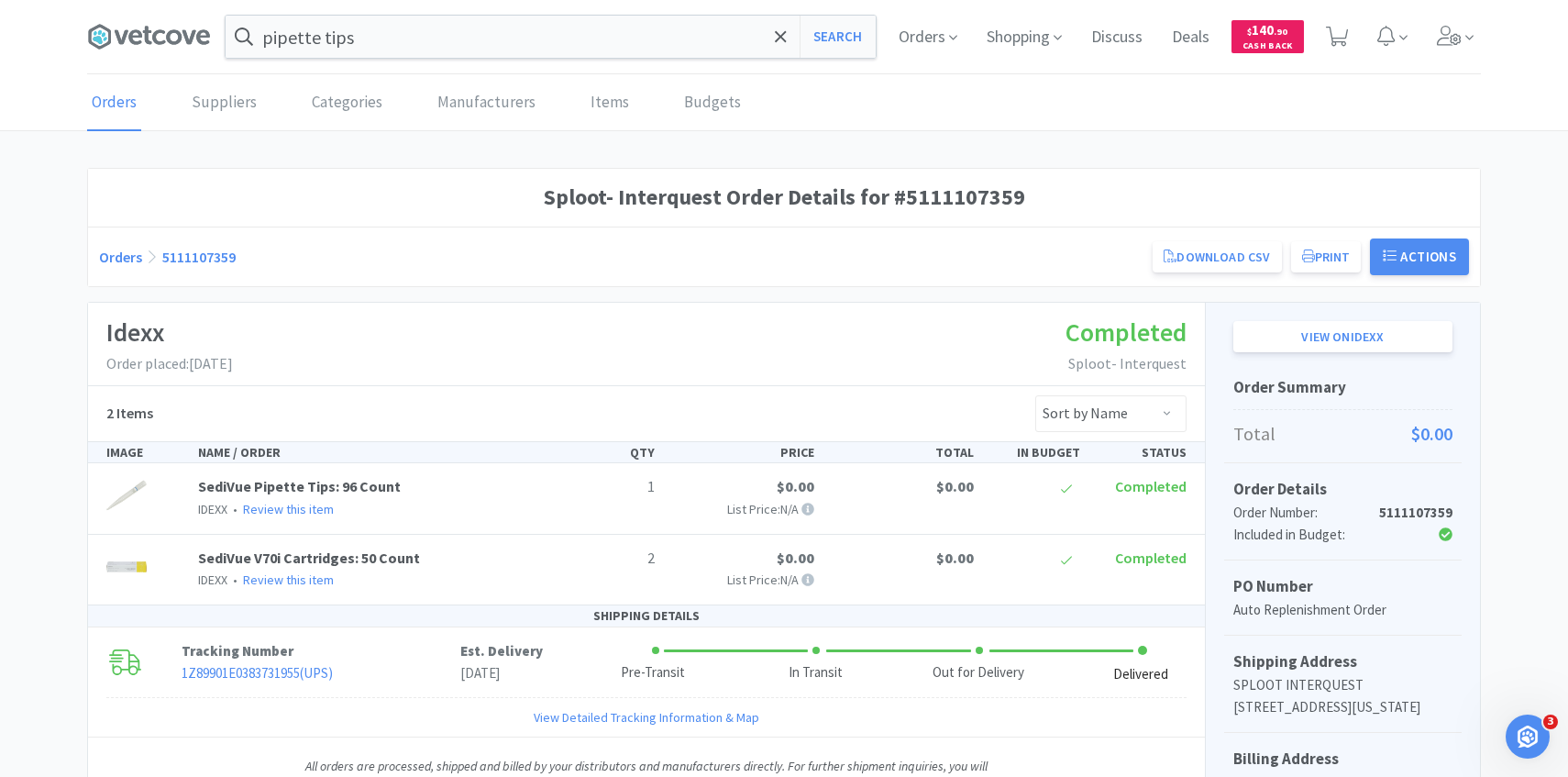
scroll to position [1, 0]
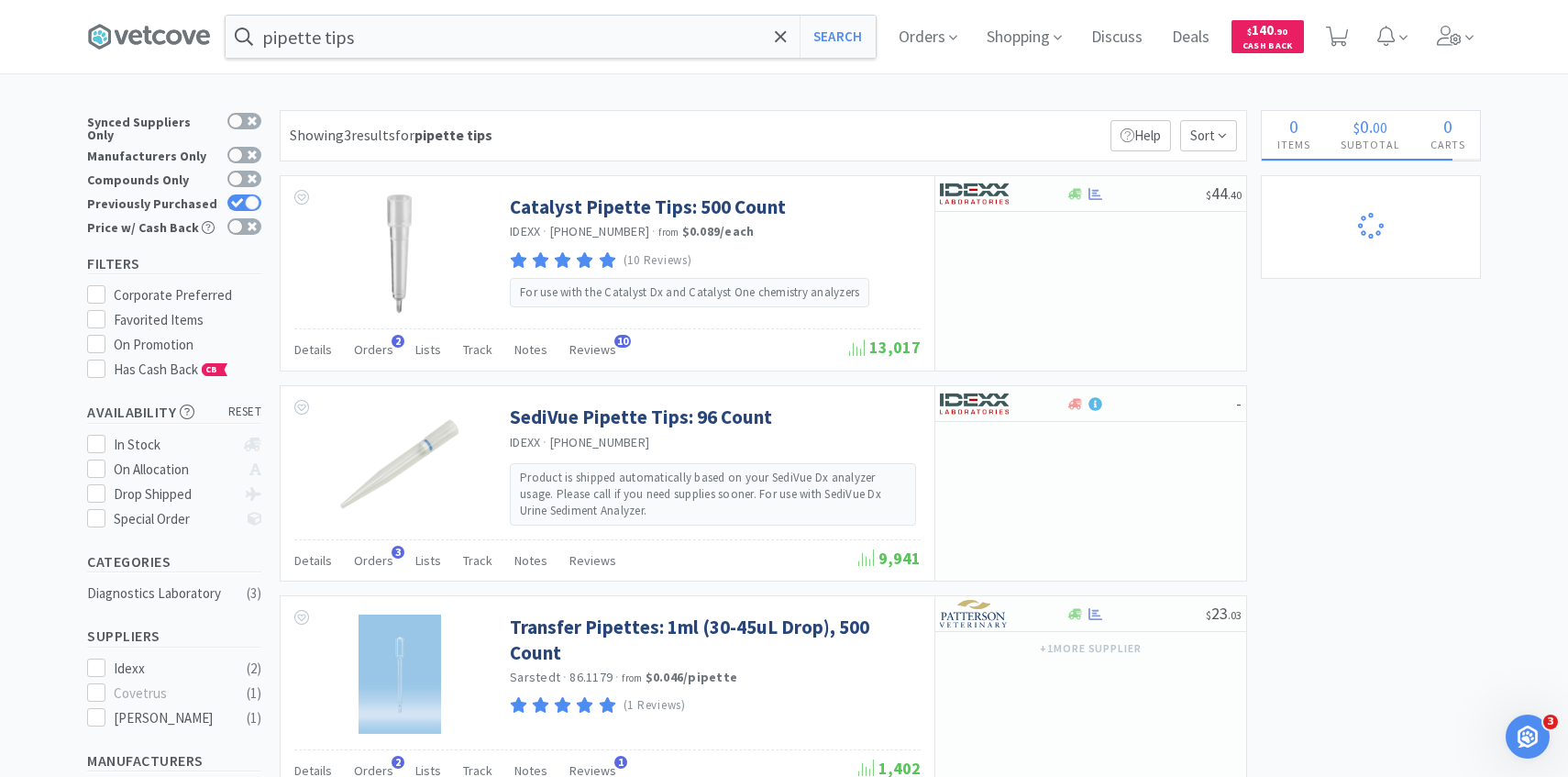
scroll to position [125, 0]
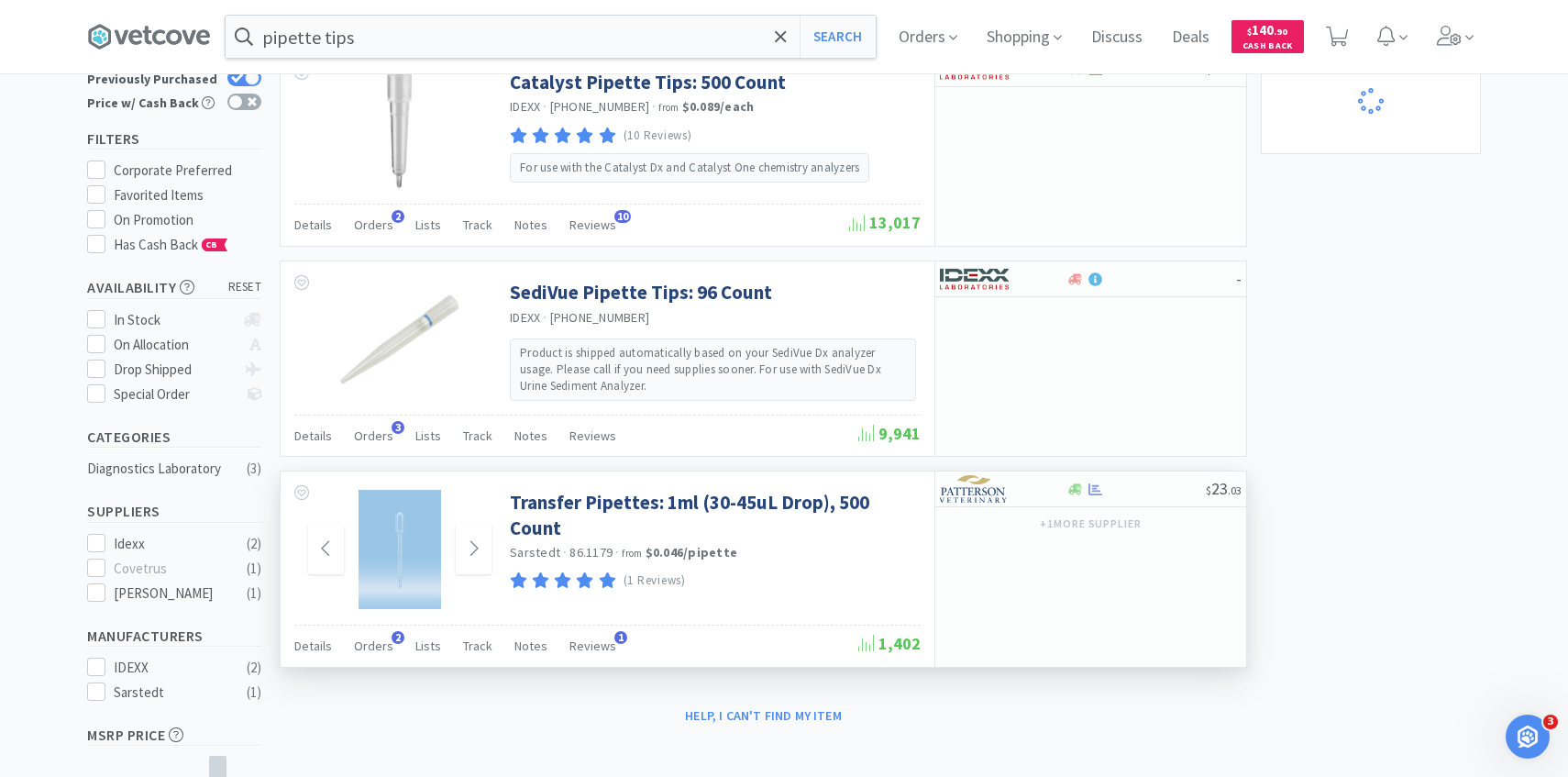
click at [399, 589] on img at bounding box center [400, 550] width 82 height 120
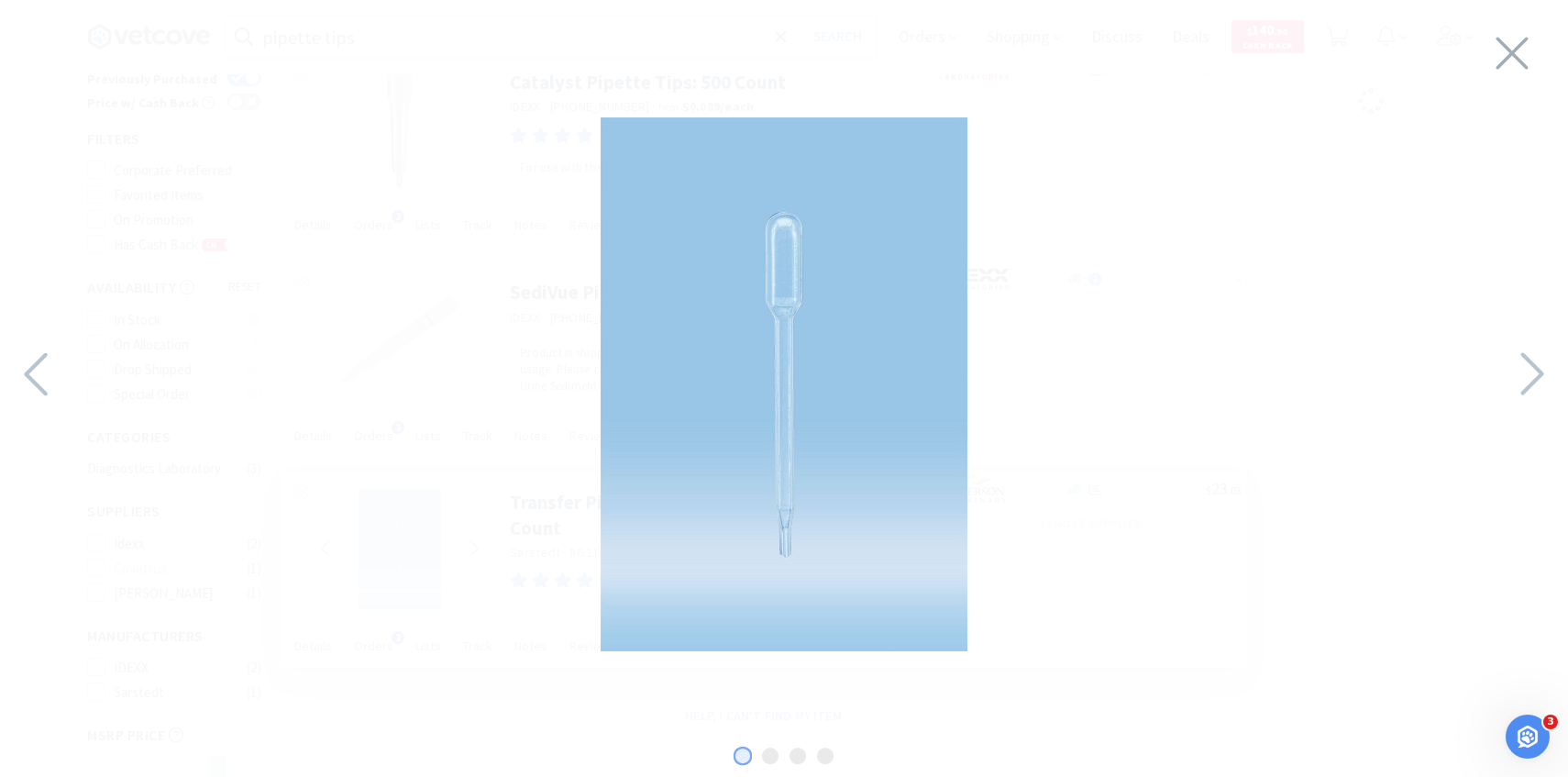
click at [1162, 586] on div at bounding box center [784, 384] width 1568 height 731
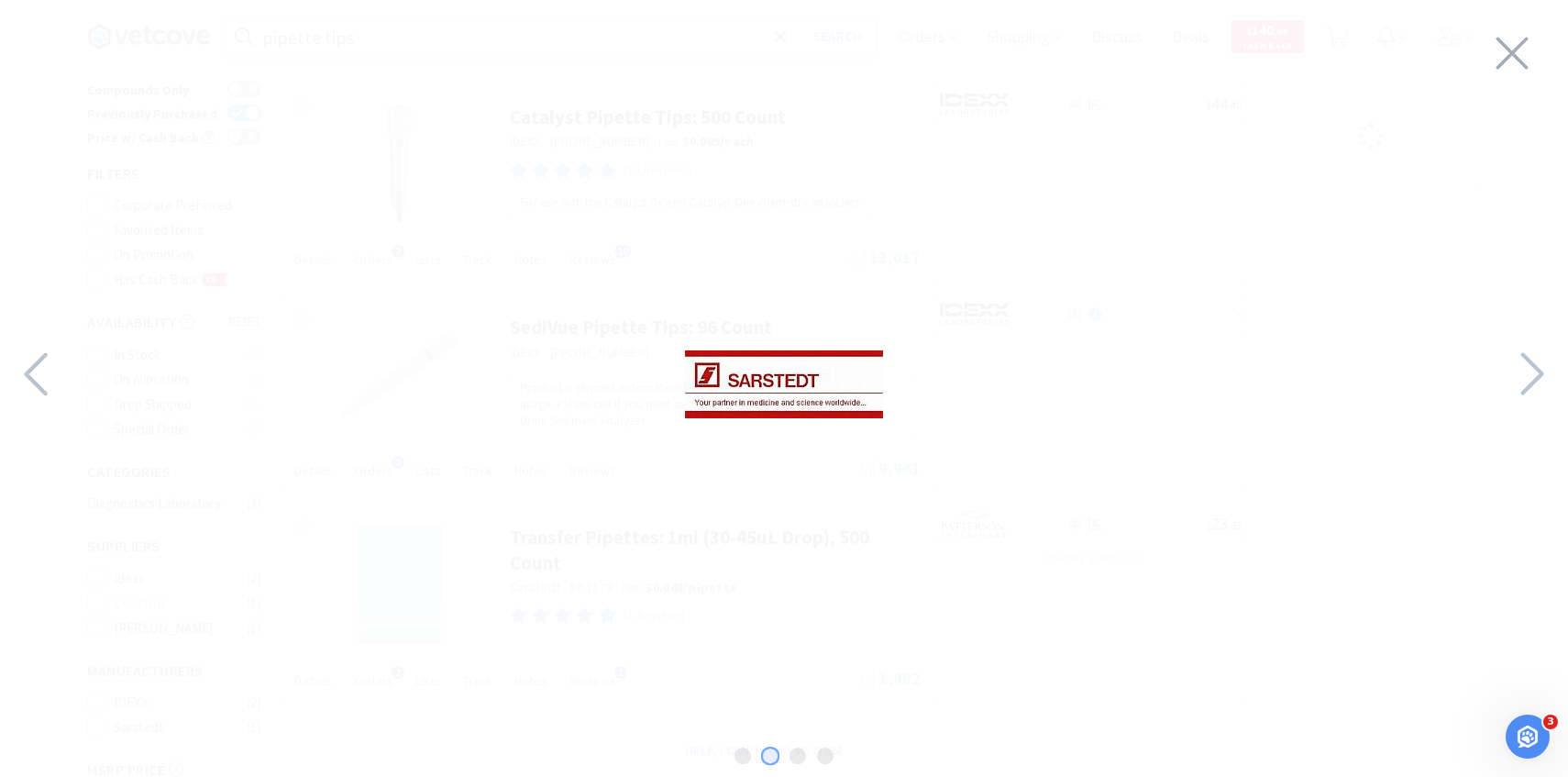
scroll to position [77, 0]
click at [1502, 45] on icon at bounding box center [1513, 54] width 32 height 32
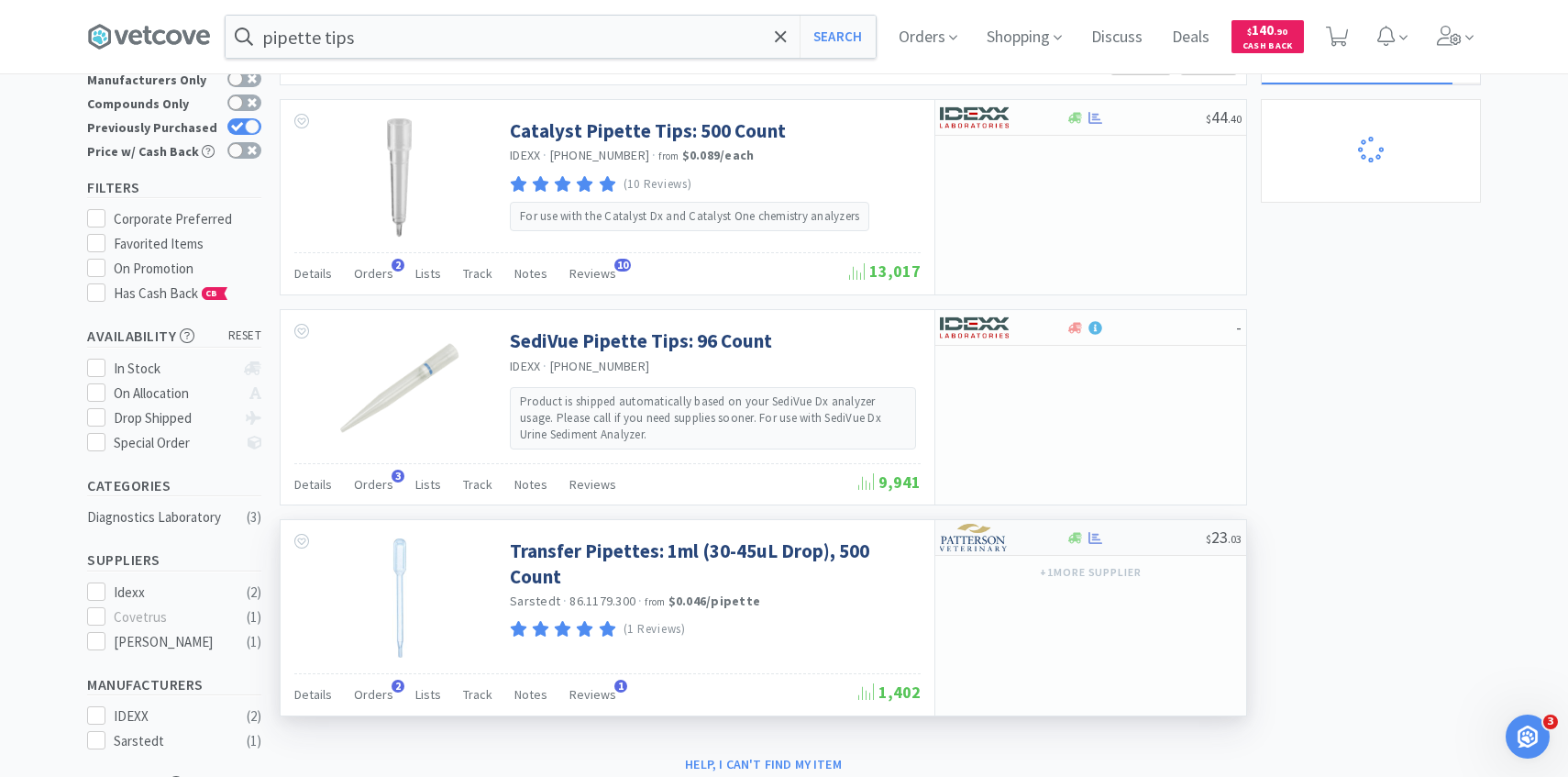
click at [996, 545] on img at bounding box center [974, 537] width 68 height 28
select select "1"
